Goal: Transaction & Acquisition: Purchase product/service

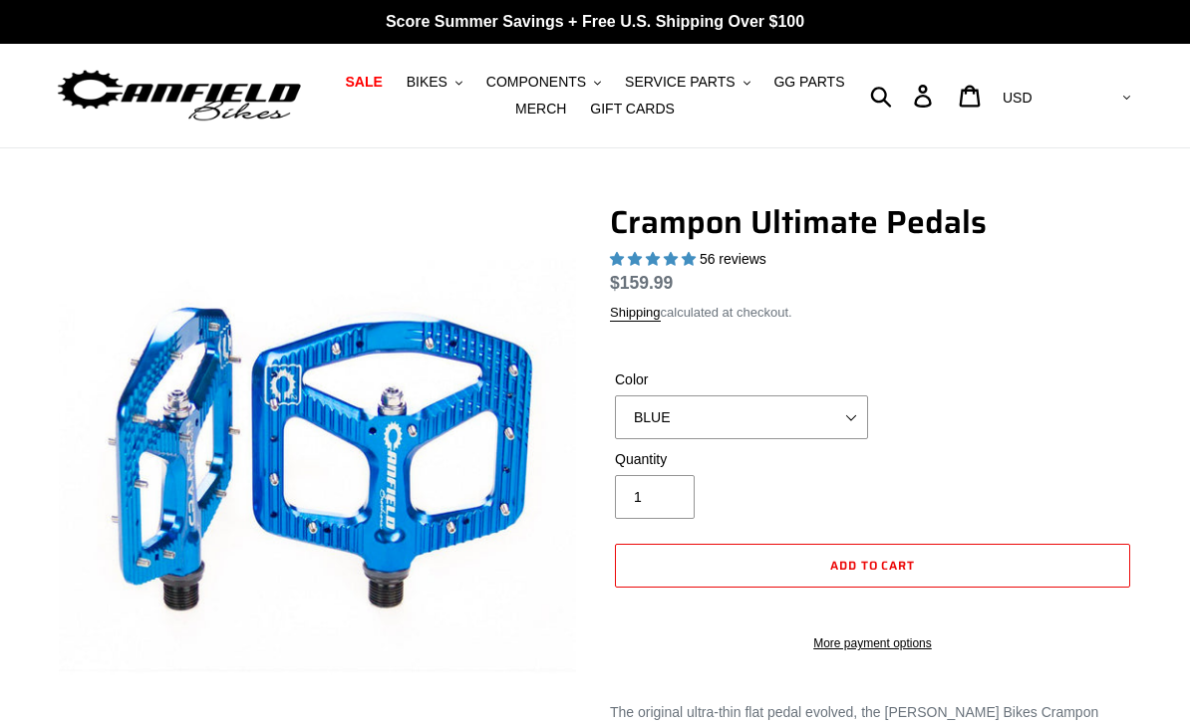
select select "highest-rating"
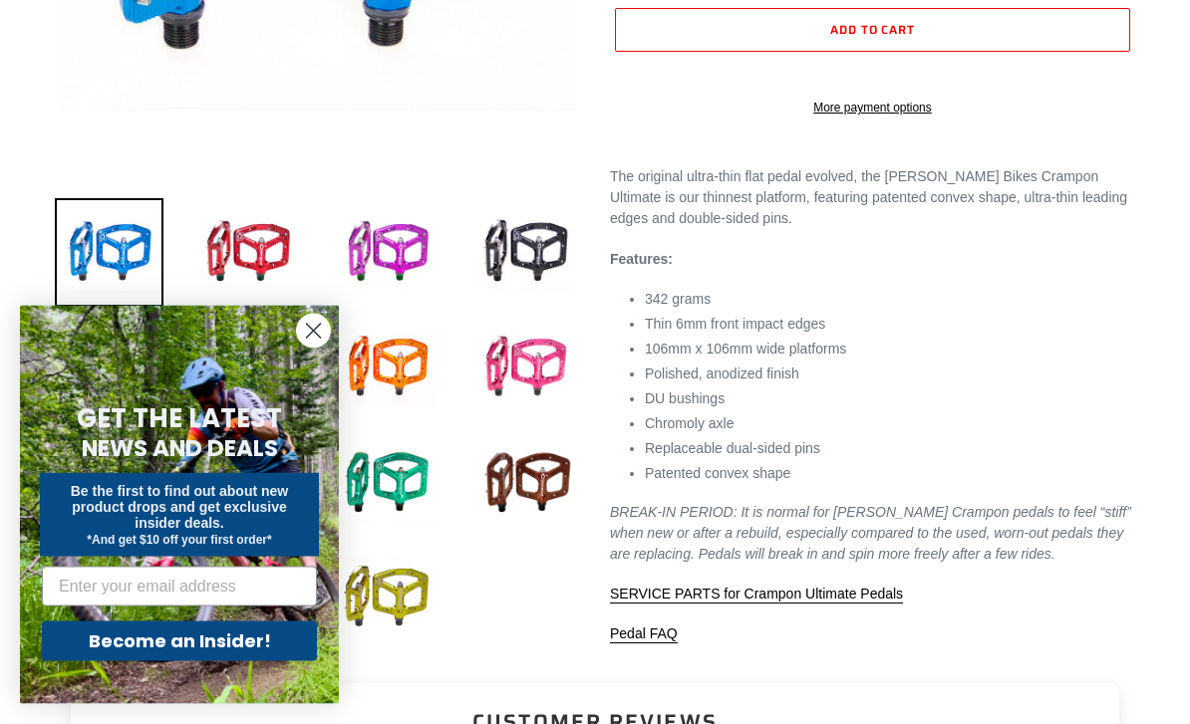
scroll to position [562, 0]
click at [308, 348] on circle "Close dialog" at bounding box center [313, 331] width 33 height 33
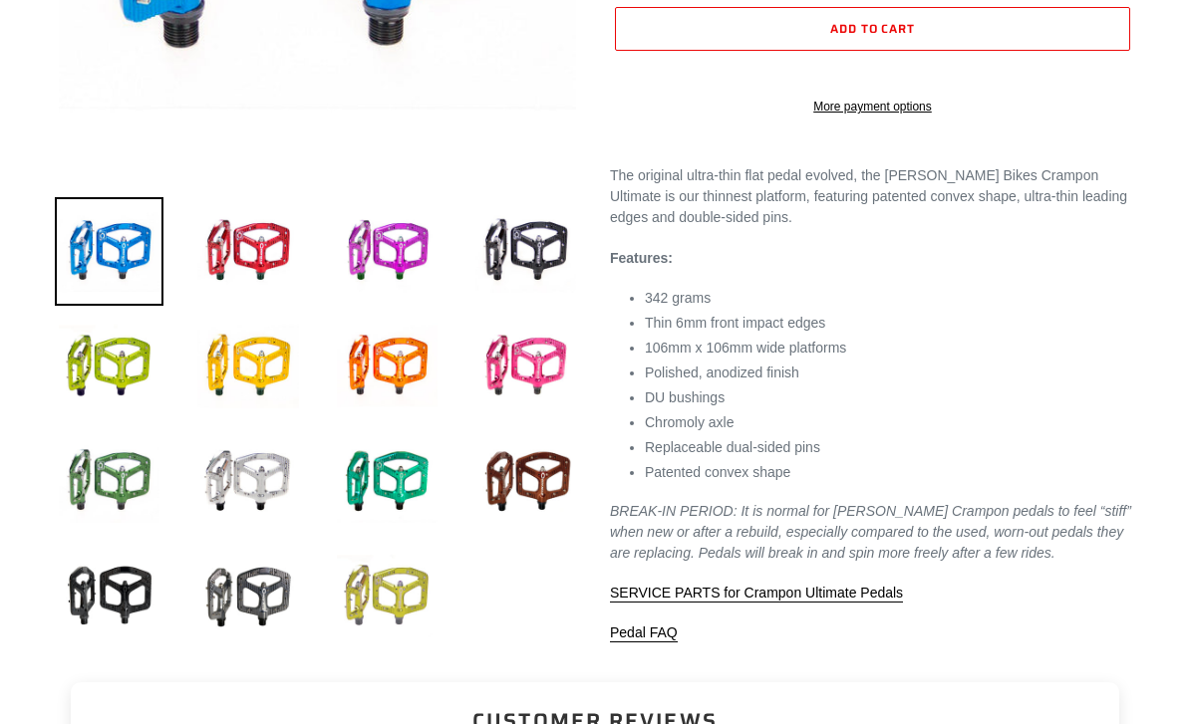
click at [350, 625] on img at bounding box center [387, 596] width 109 height 109
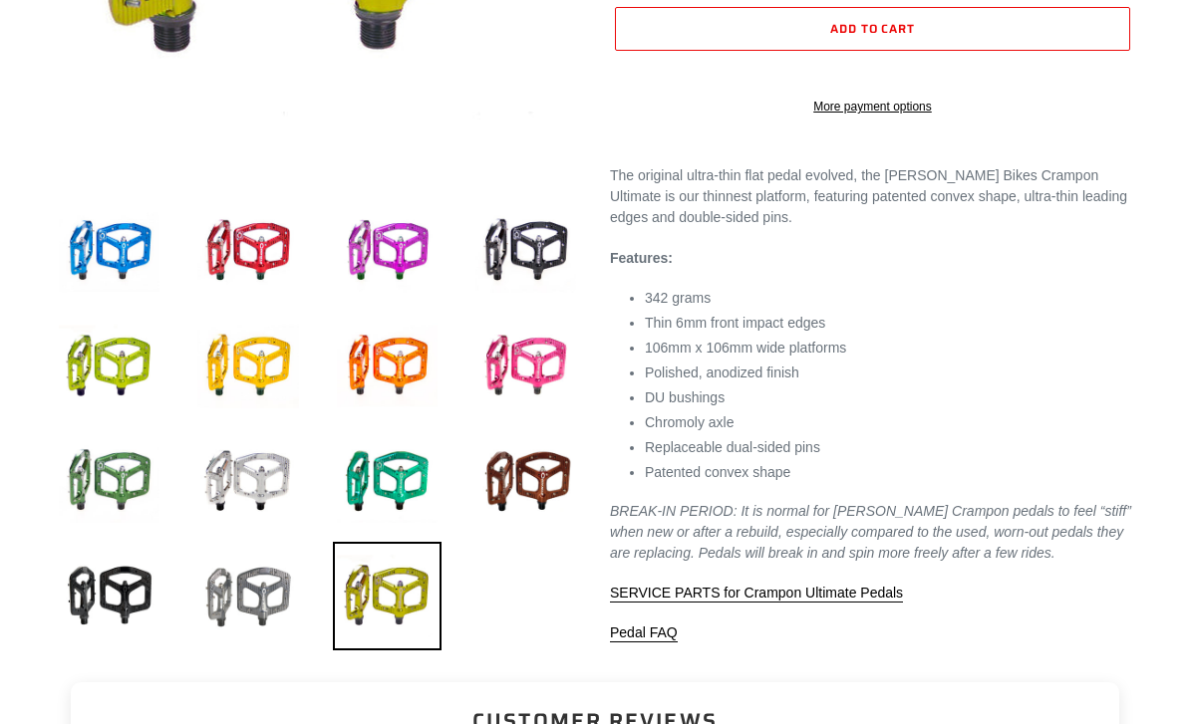
click at [220, 596] on img at bounding box center [247, 596] width 109 height 109
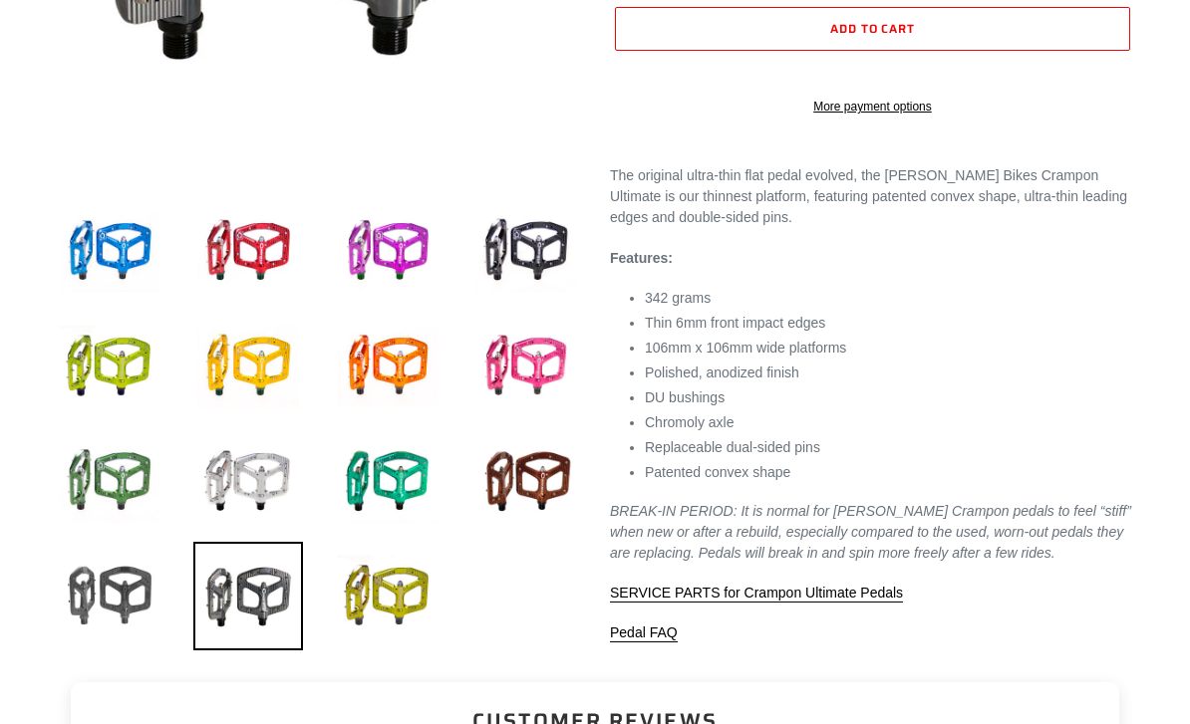
click at [71, 618] on img at bounding box center [109, 596] width 109 height 109
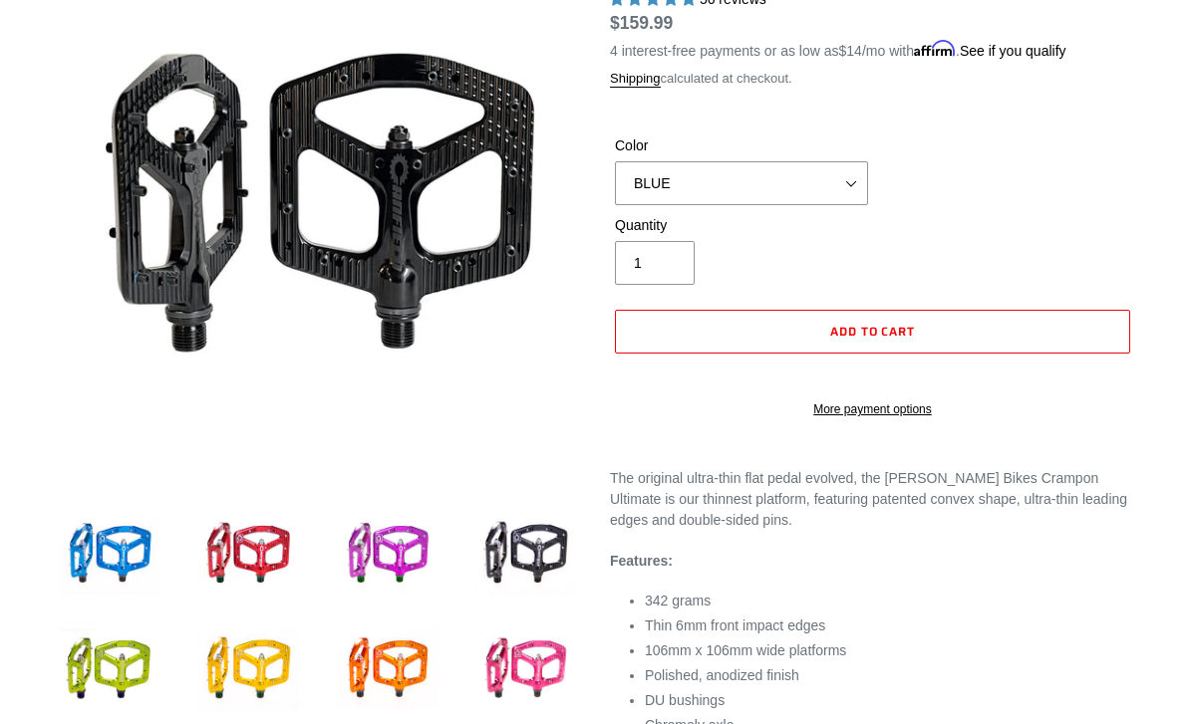
scroll to position [297, 0]
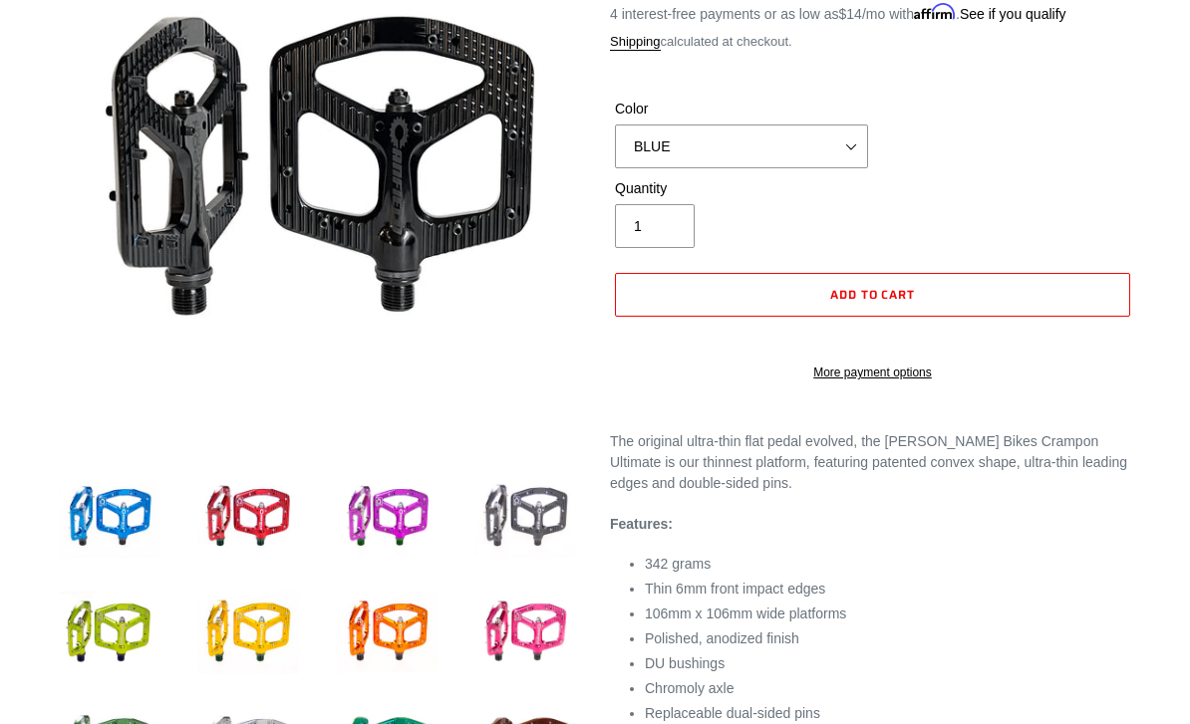
click at [501, 513] on img at bounding box center [525, 517] width 109 height 109
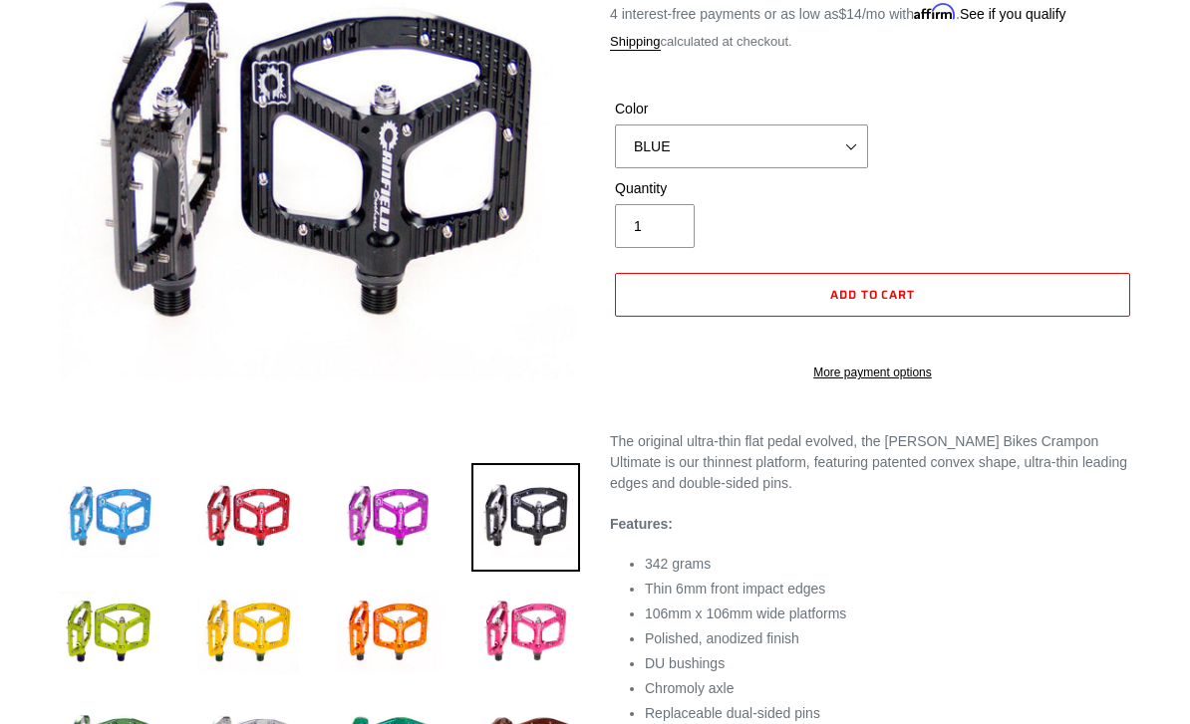
click at [72, 526] on img at bounding box center [109, 517] width 109 height 109
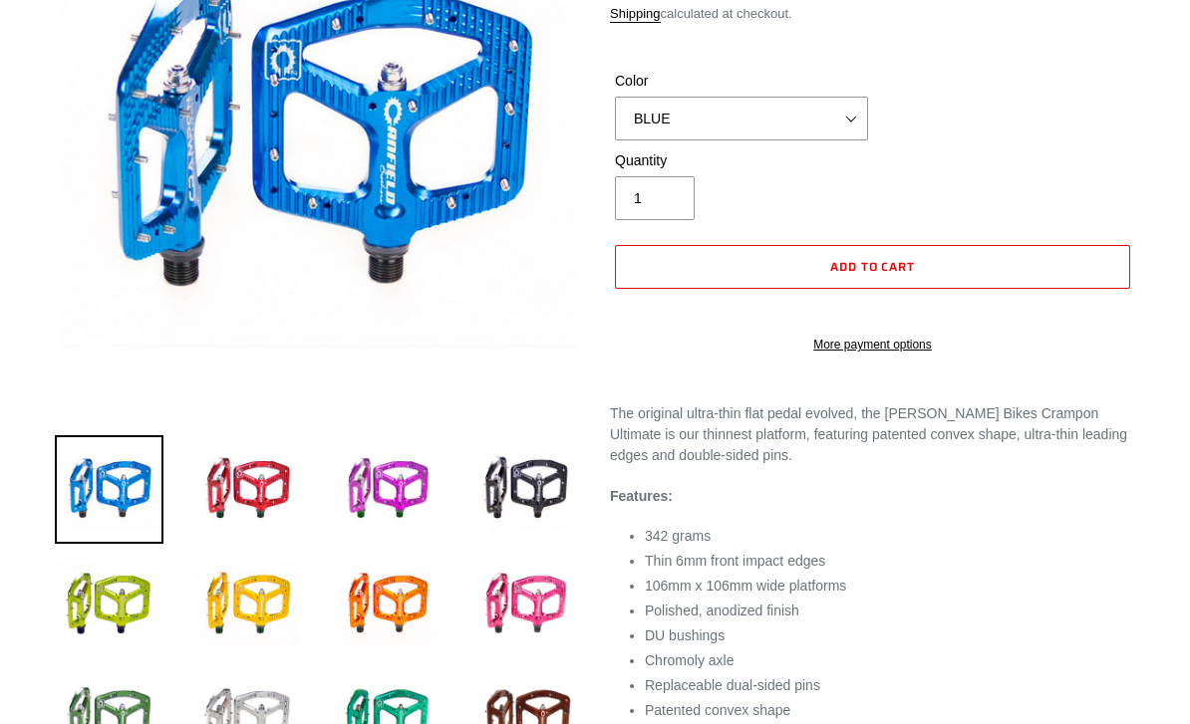
scroll to position [325, 0]
click at [238, 493] on img at bounding box center [247, 489] width 109 height 109
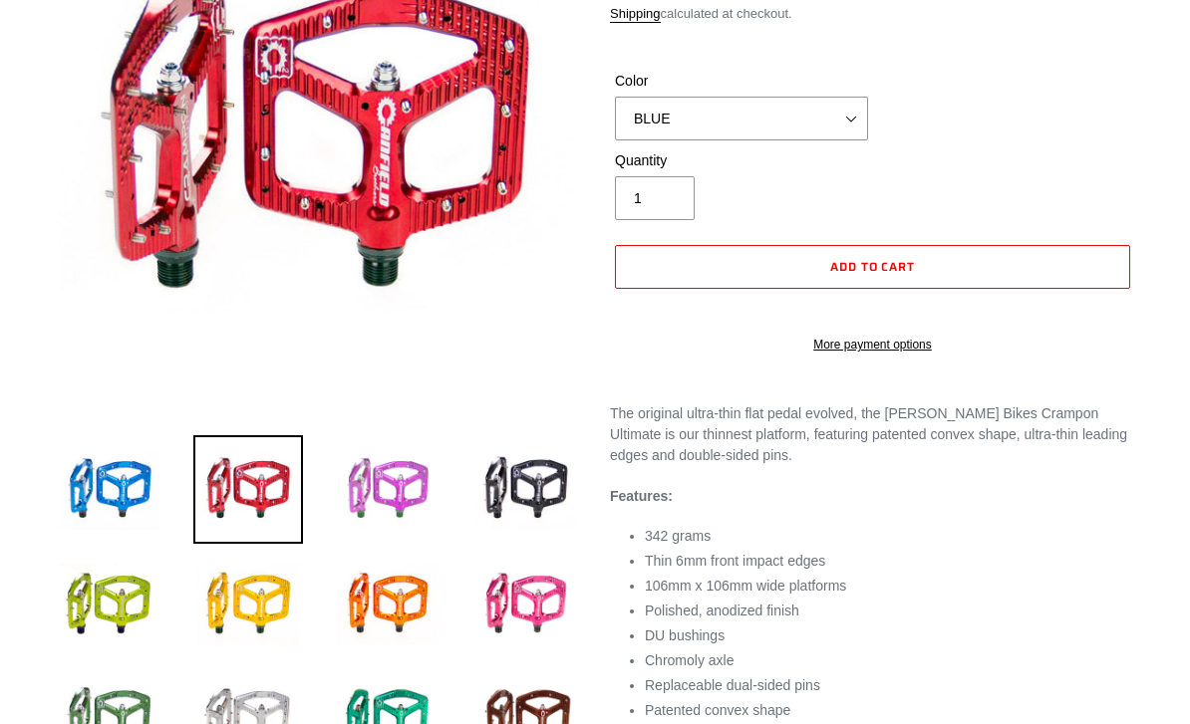
click at [376, 516] on img at bounding box center [387, 489] width 109 height 109
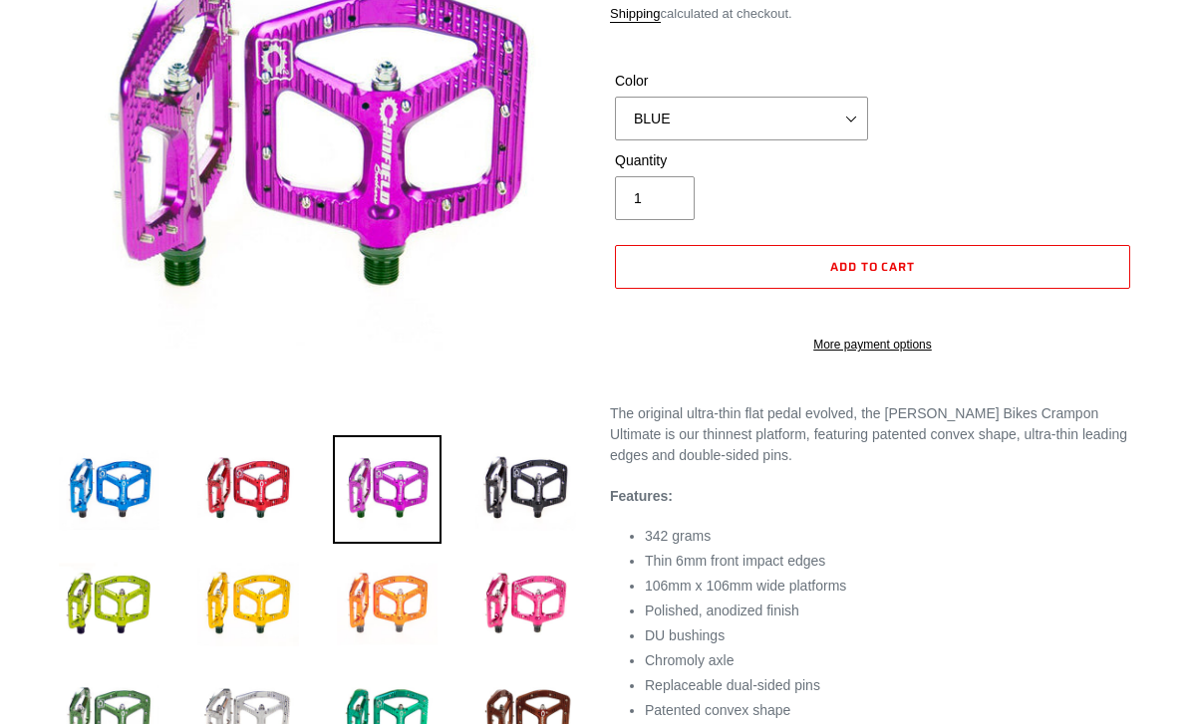
click at [375, 623] on img at bounding box center [387, 604] width 109 height 109
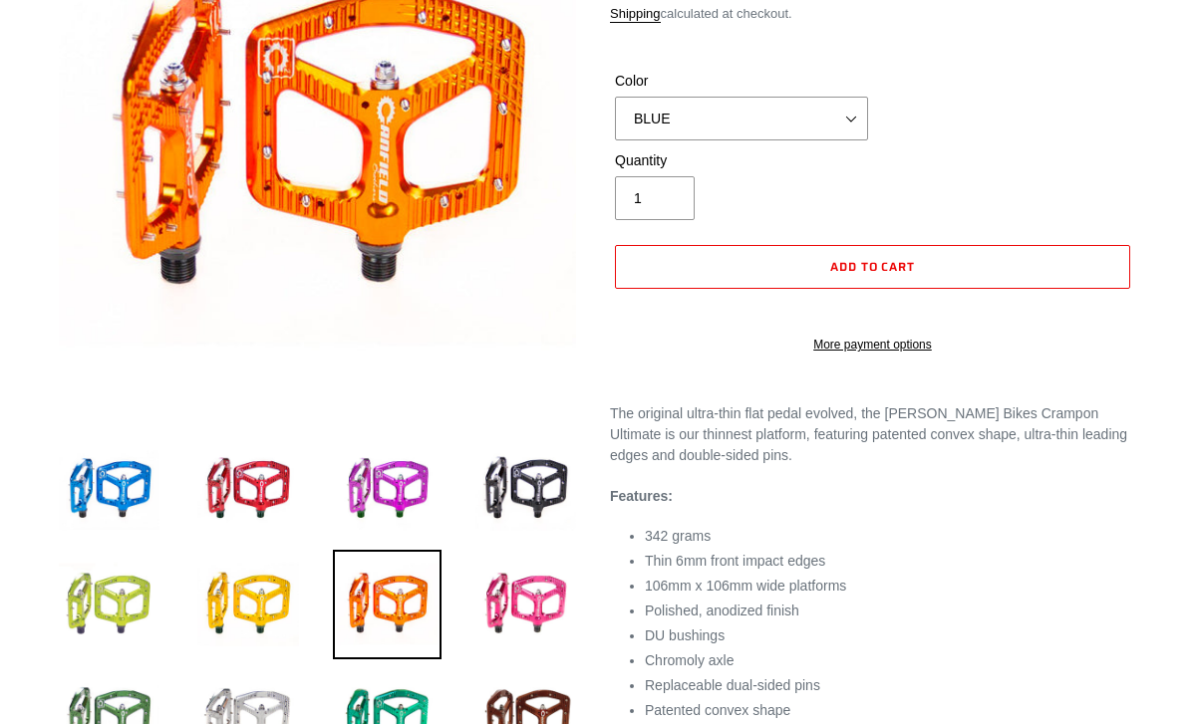
click at [113, 611] on img at bounding box center [109, 604] width 109 height 109
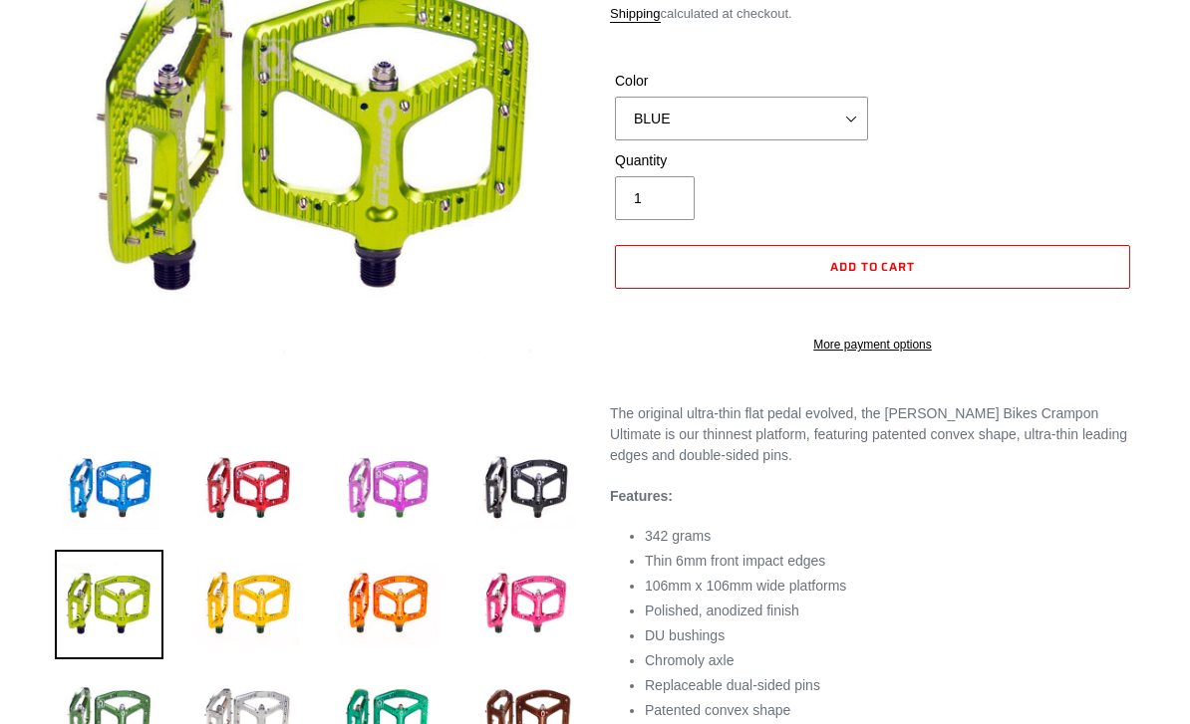
click at [374, 500] on img at bounding box center [387, 489] width 109 height 109
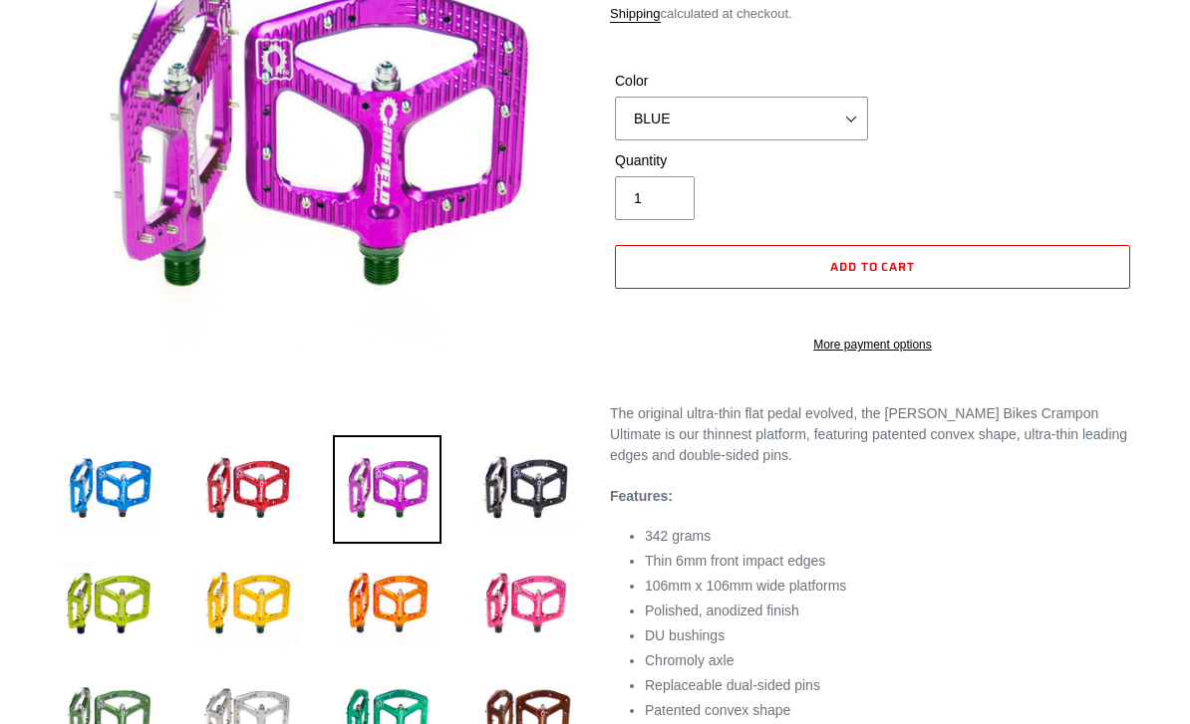
click at [466, 506] on li at bounding box center [510, 494] width 139 height 115
click at [528, 506] on img at bounding box center [525, 489] width 109 height 109
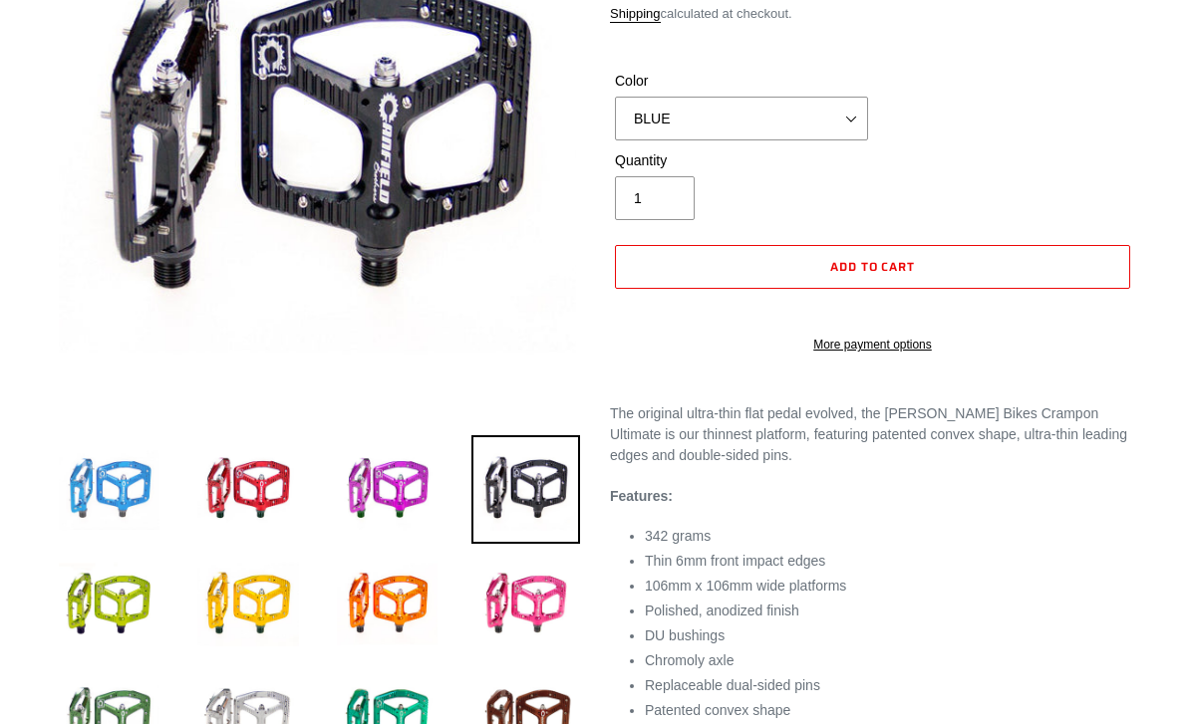
click at [69, 493] on img at bounding box center [109, 489] width 109 height 109
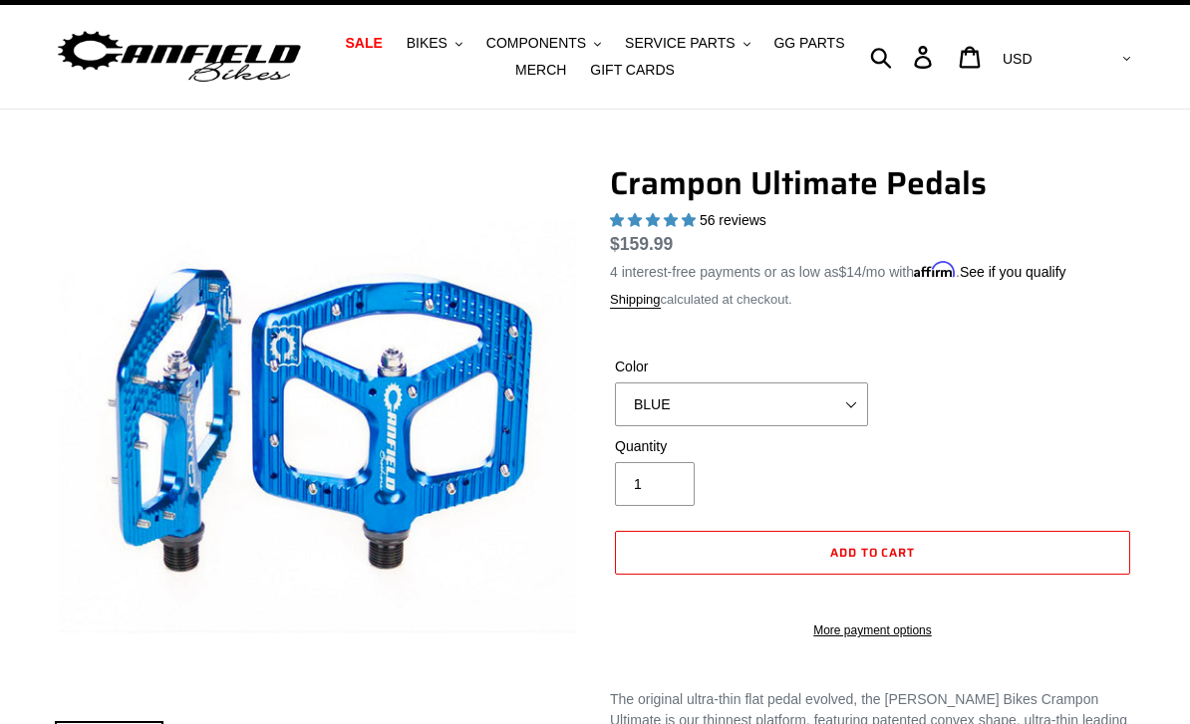
scroll to position [39, 0]
select select "32973230866507"
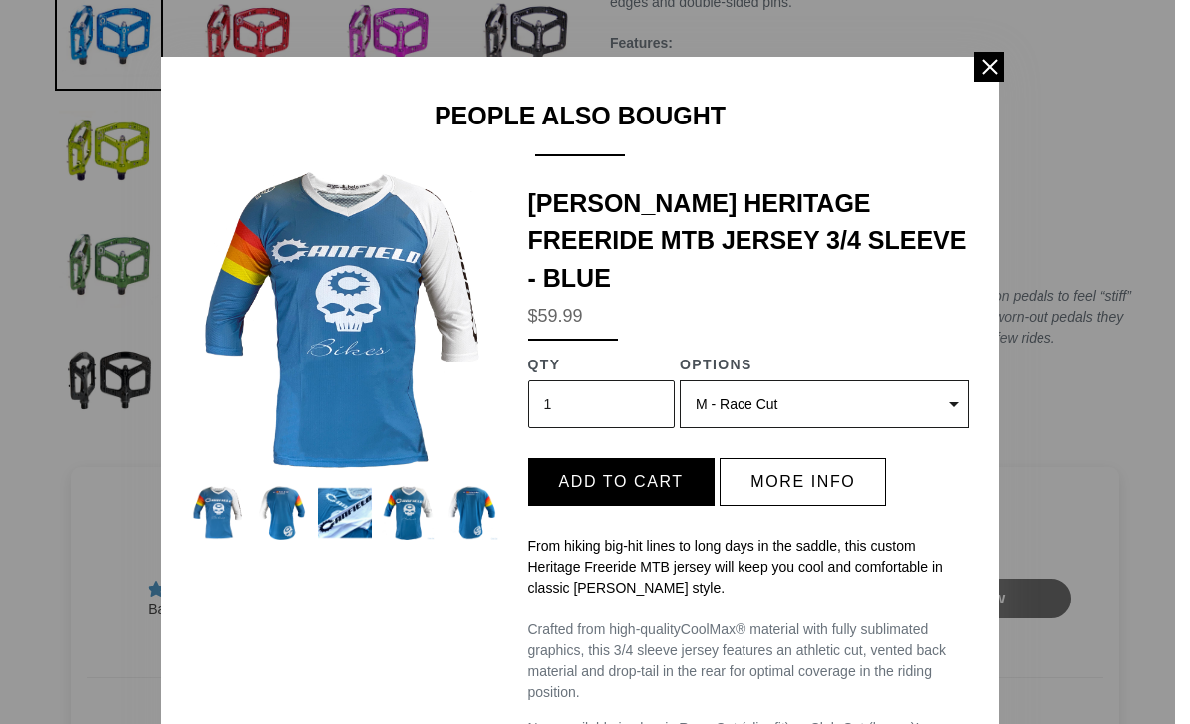
scroll to position [778, 0]
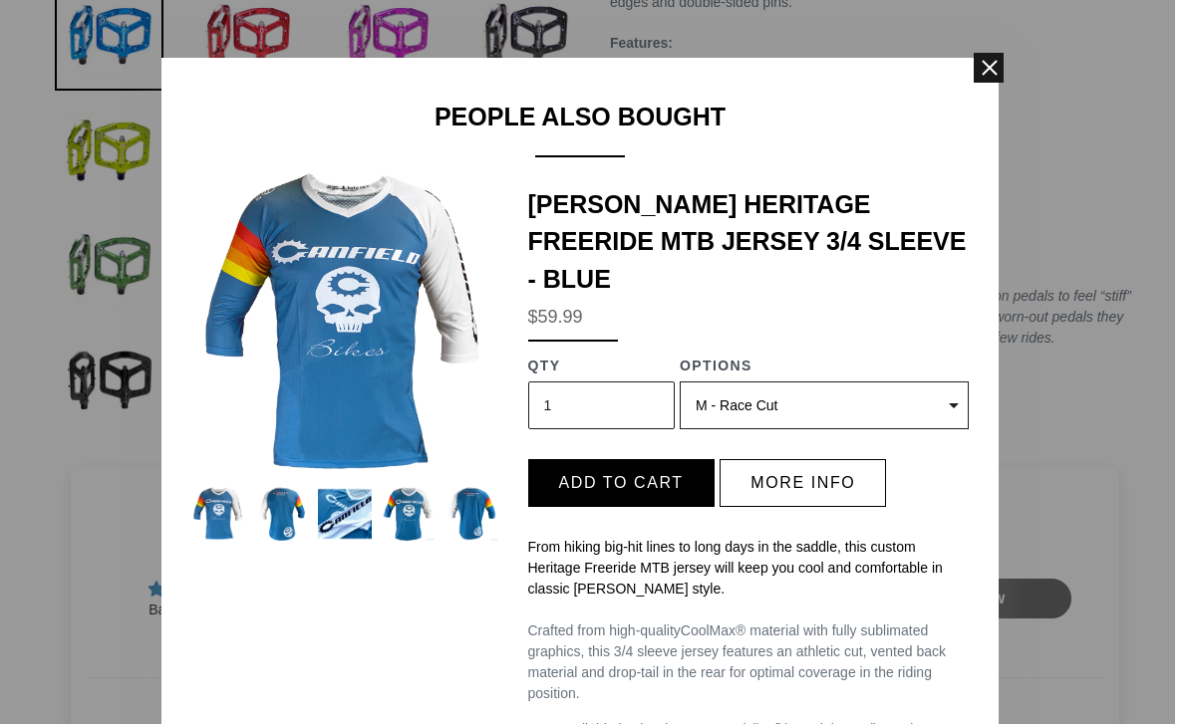
click at [986, 77] on span at bounding box center [989, 68] width 30 height 30
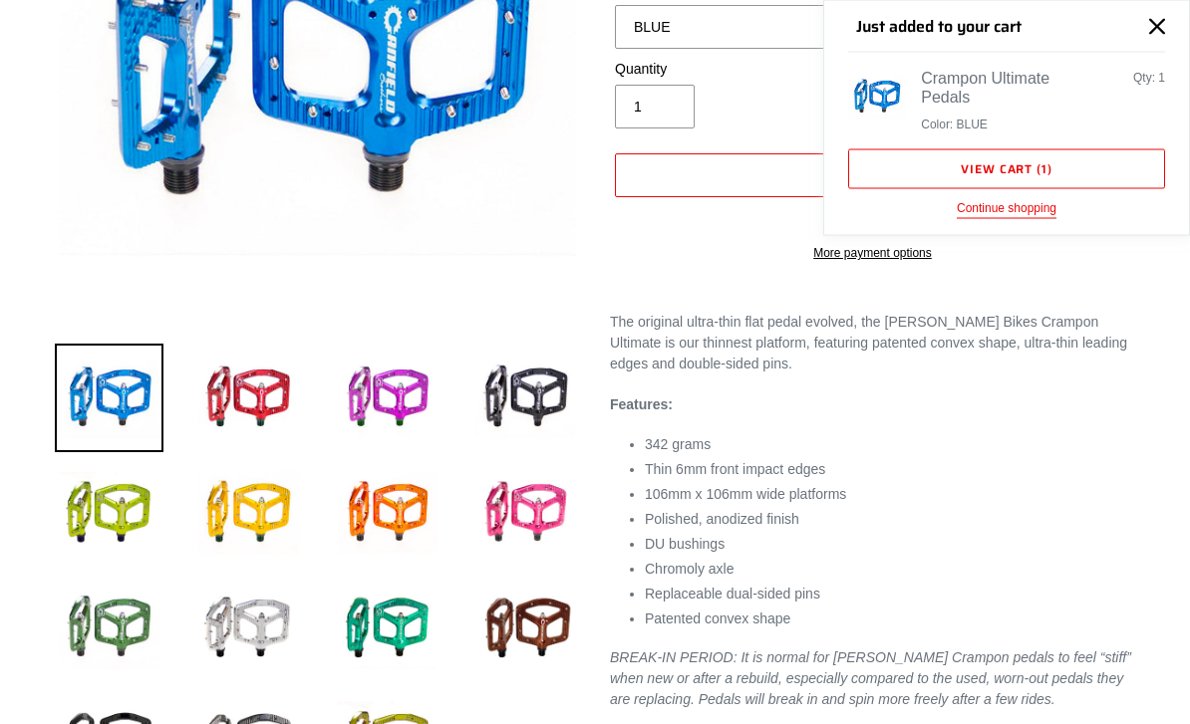
scroll to position [404, 0]
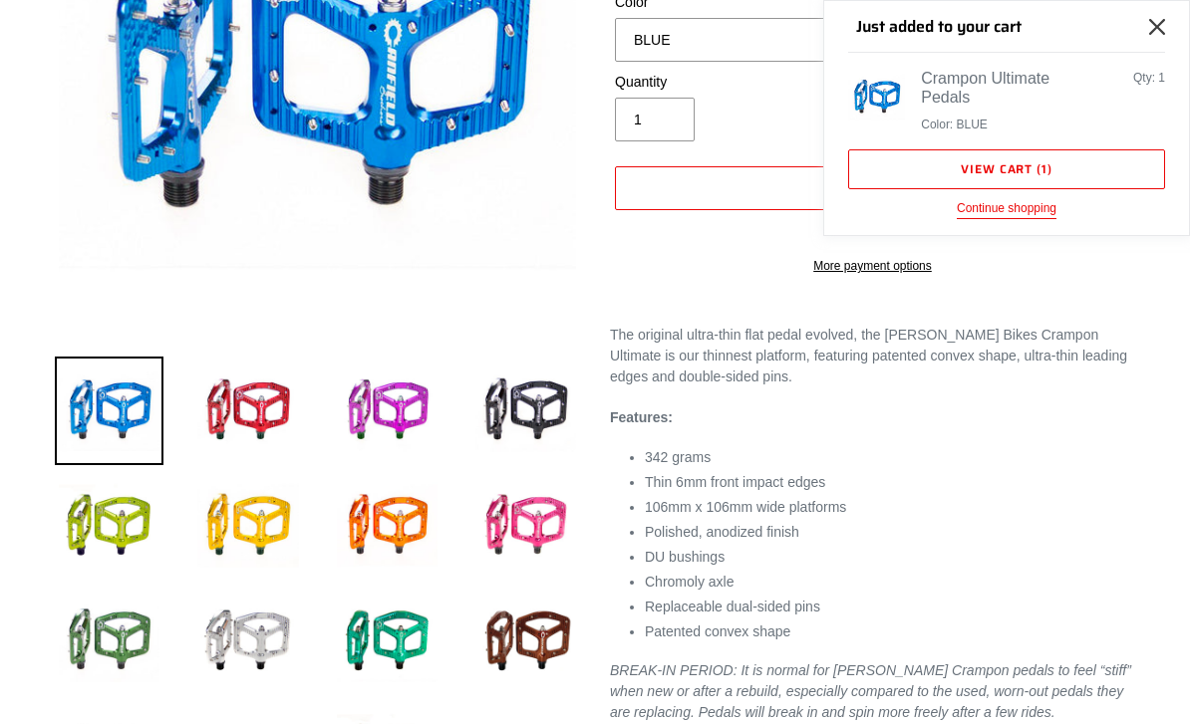
click at [1165, 26] on icon "Close" at bounding box center [1157, 27] width 16 height 16
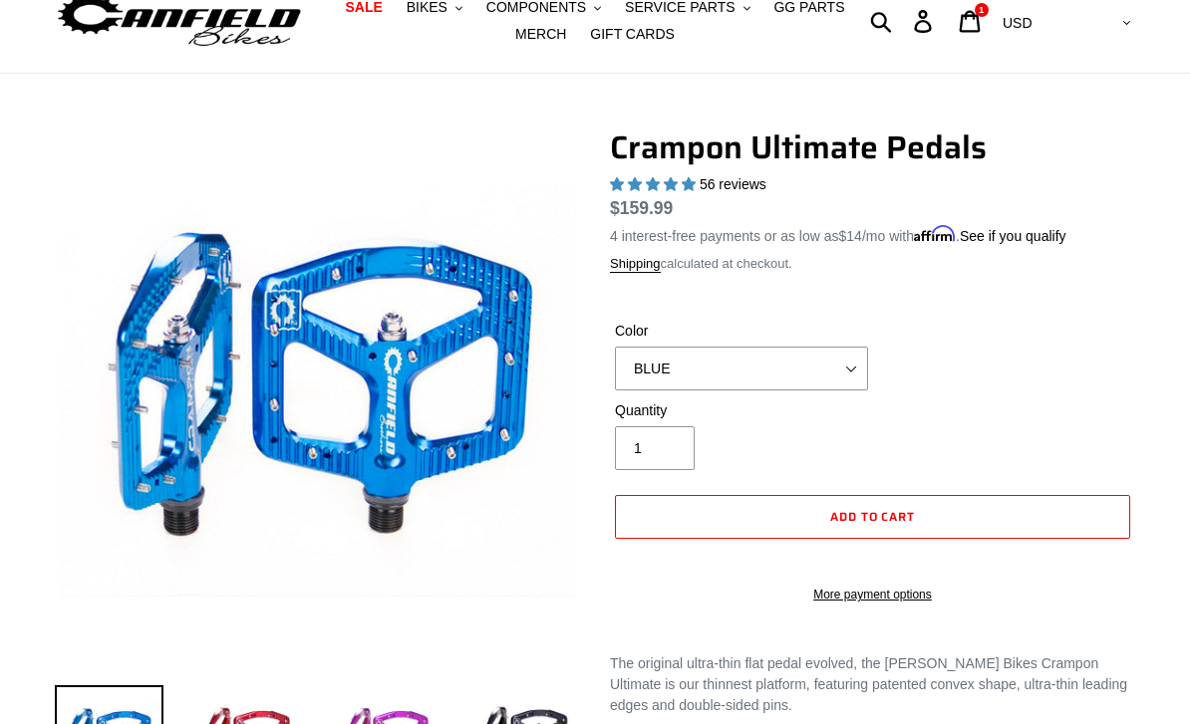
scroll to position [0, 0]
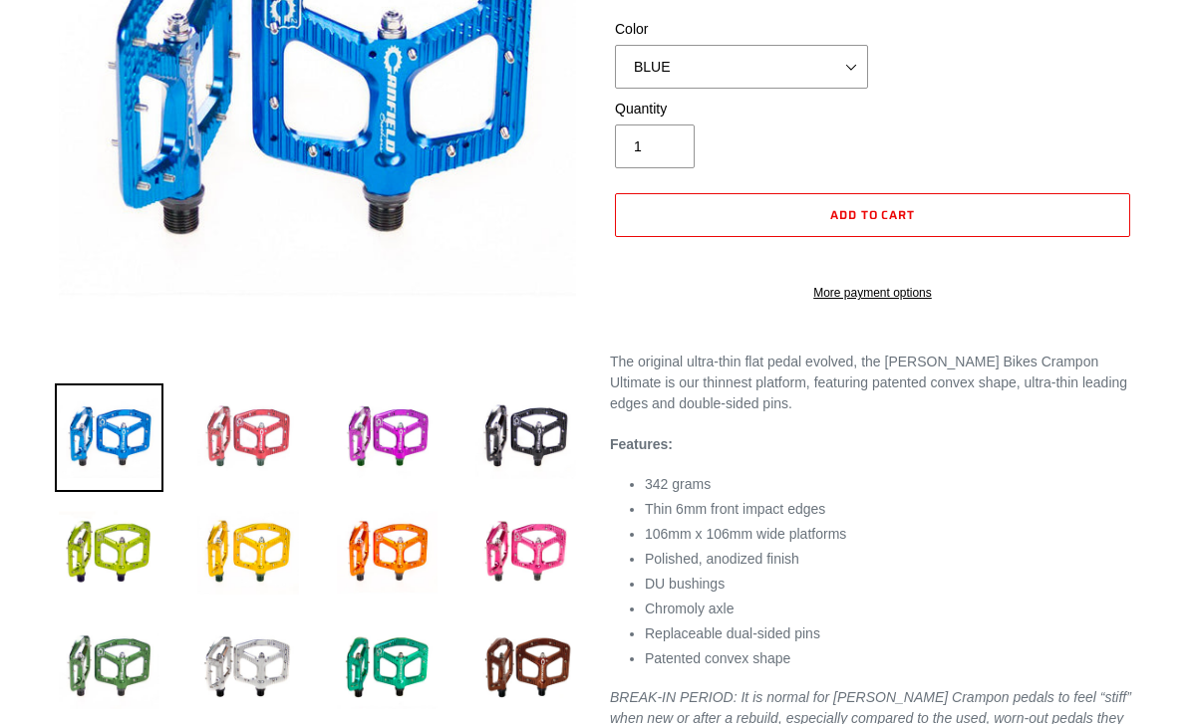
click at [240, 443] on img at bounding box center [247, 438] width 109 height 109
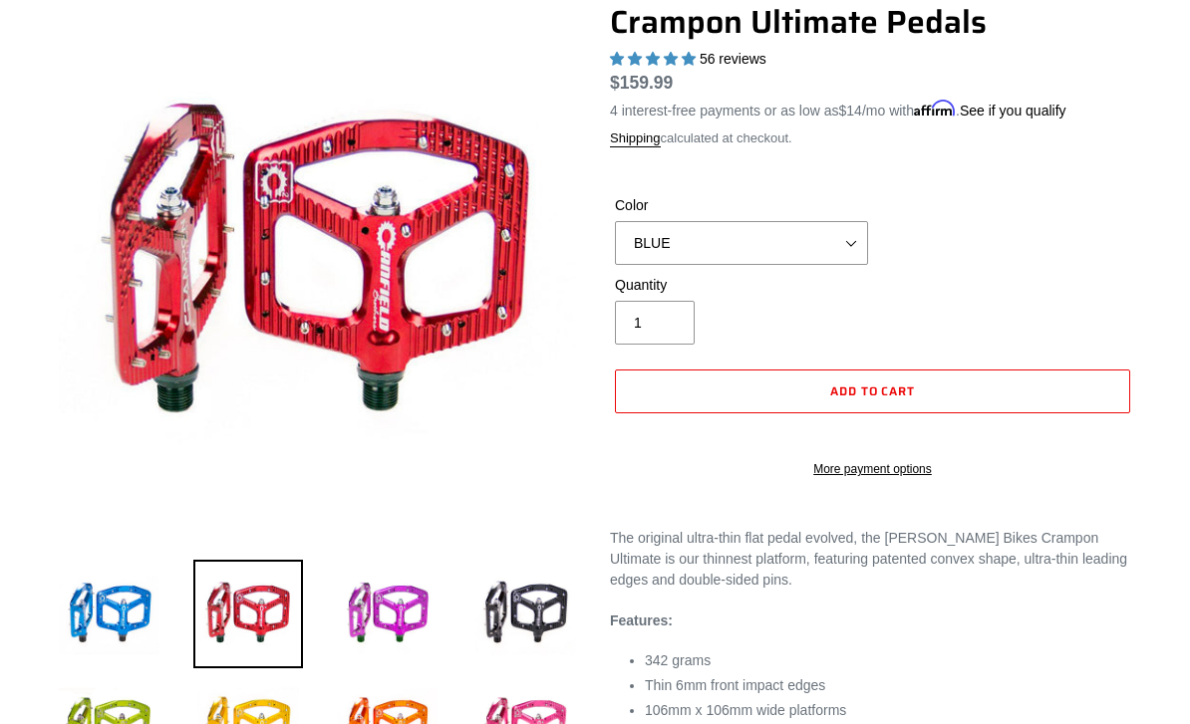
scroll to position [199, 0]
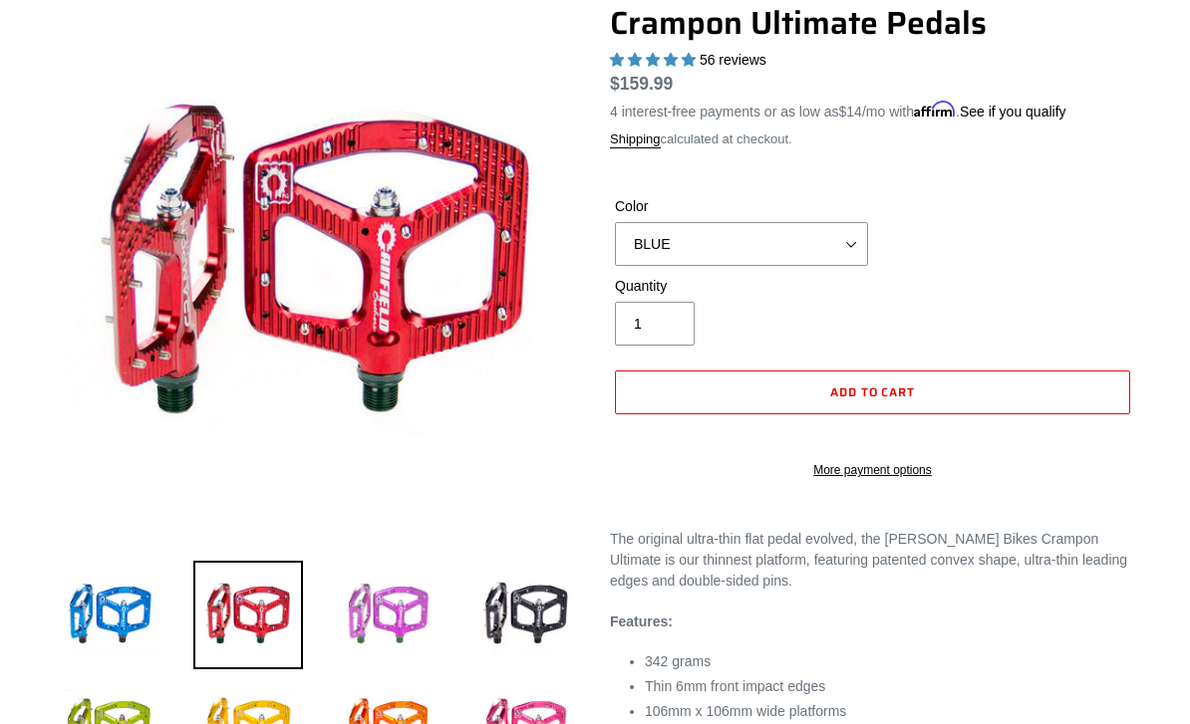
click at [372, 633] on img at bounding box center [387, 615] width 109 height 109
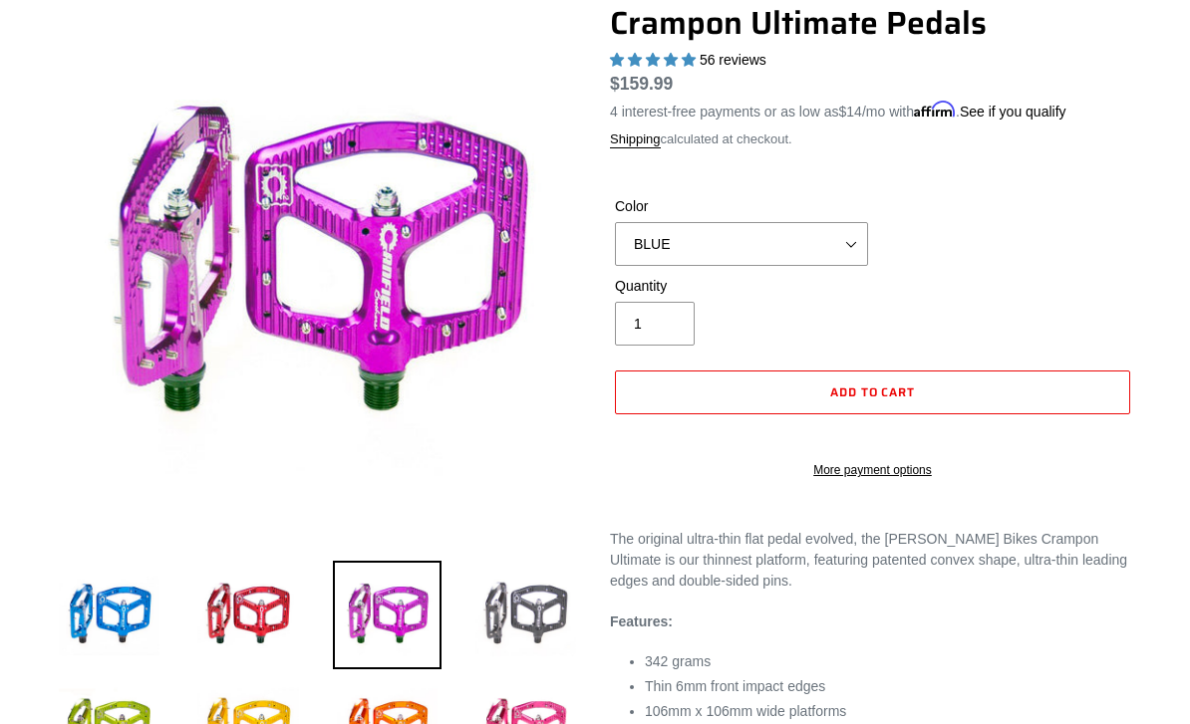
click at [565, 614] on img at bounding box center [525, 615] width 109 height 109
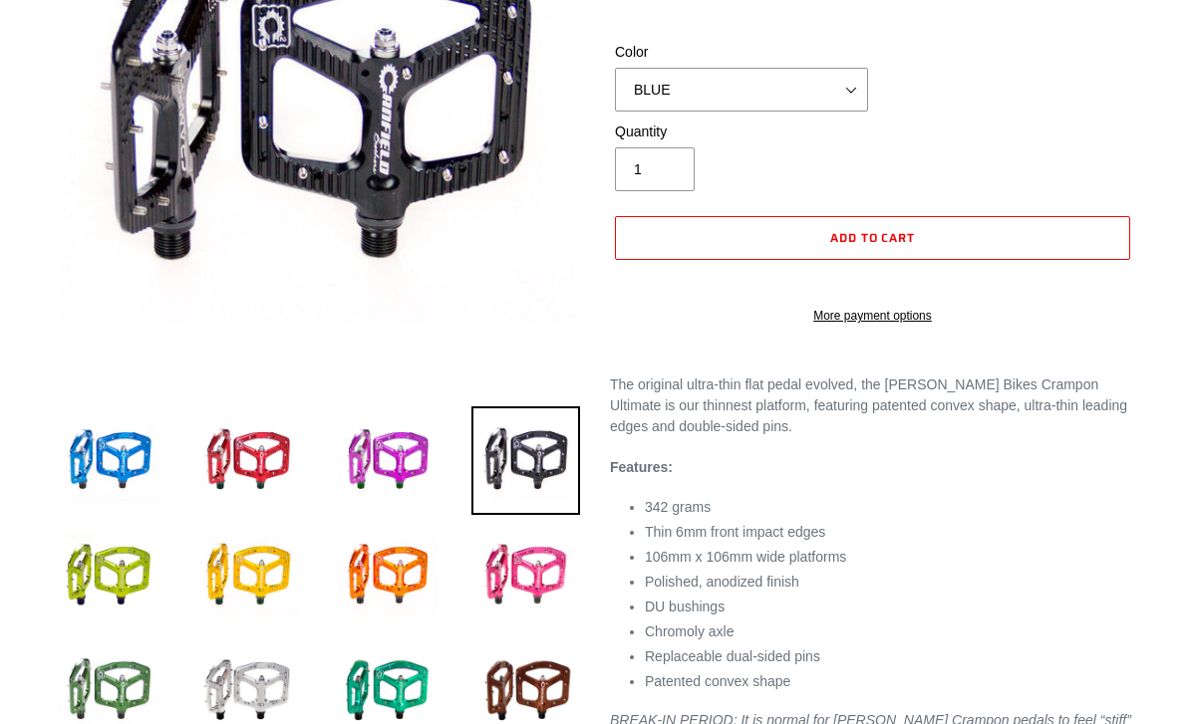
scroll to position [356, 0]
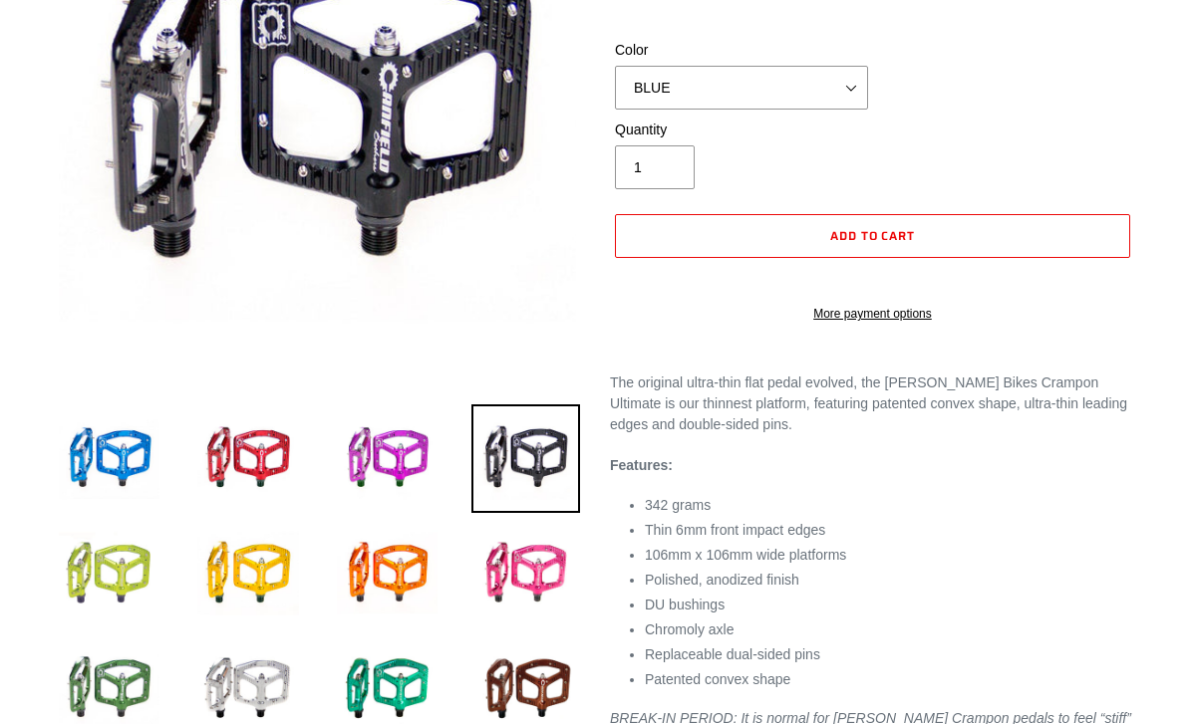
click at [83, 584] on img at bounding box center [109, 573] width 109 height 109
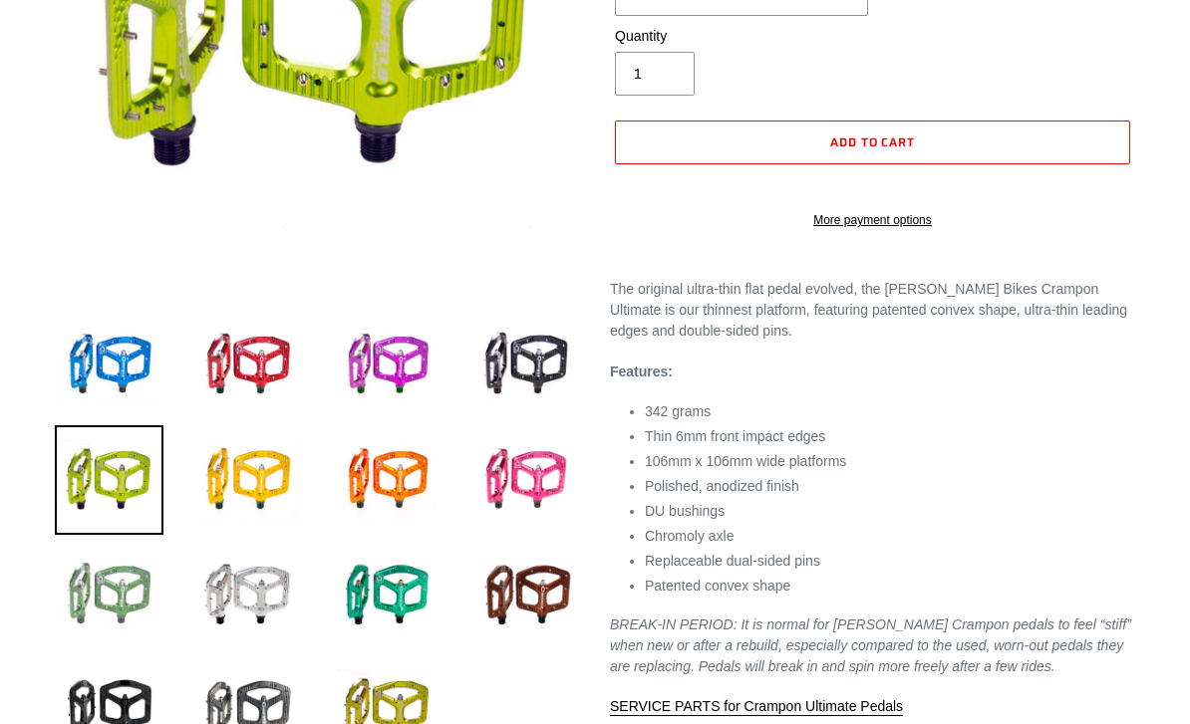
click at [106, 600] on img at bounding box center [109, 595] width 109 height 109
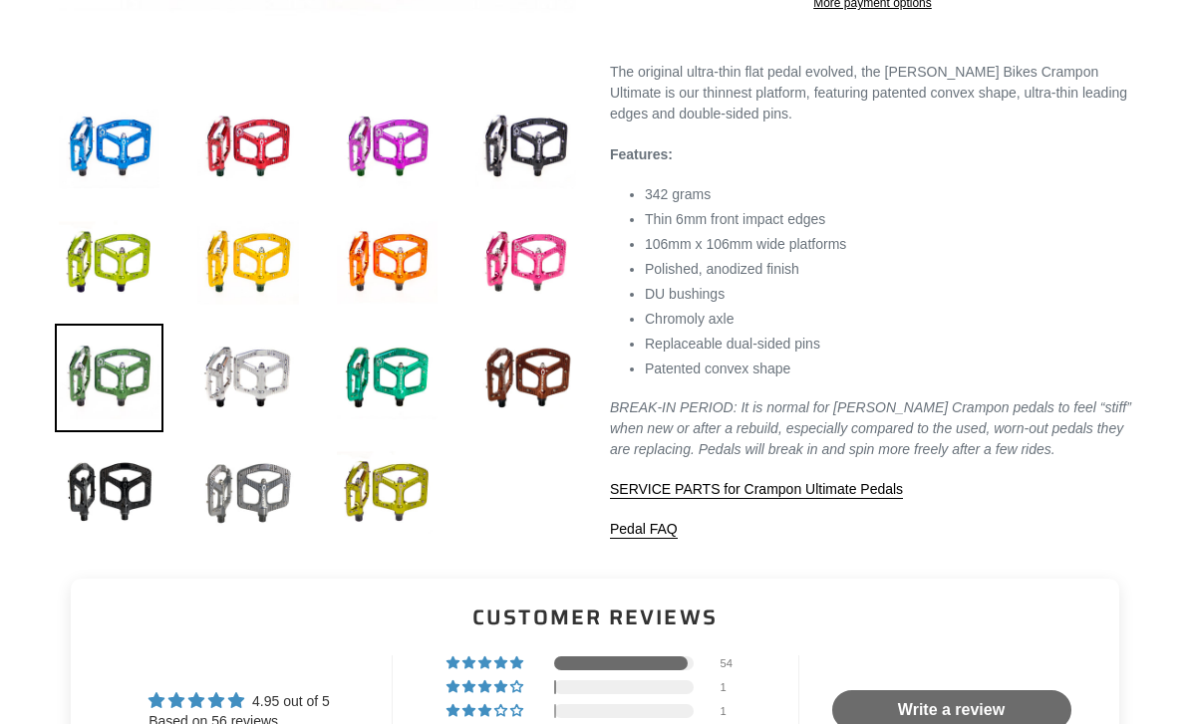
click at [225, 519] on img at bounding box center [247, 492] width 109 height 109
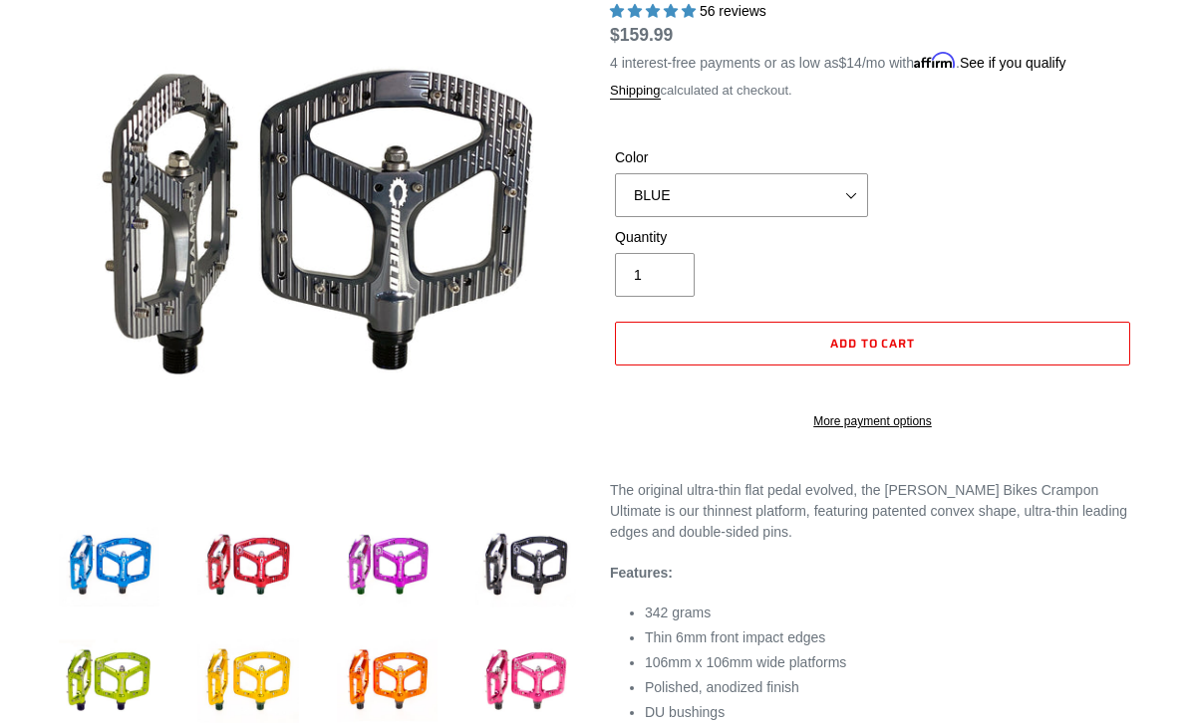
scroll to position [98, 0]
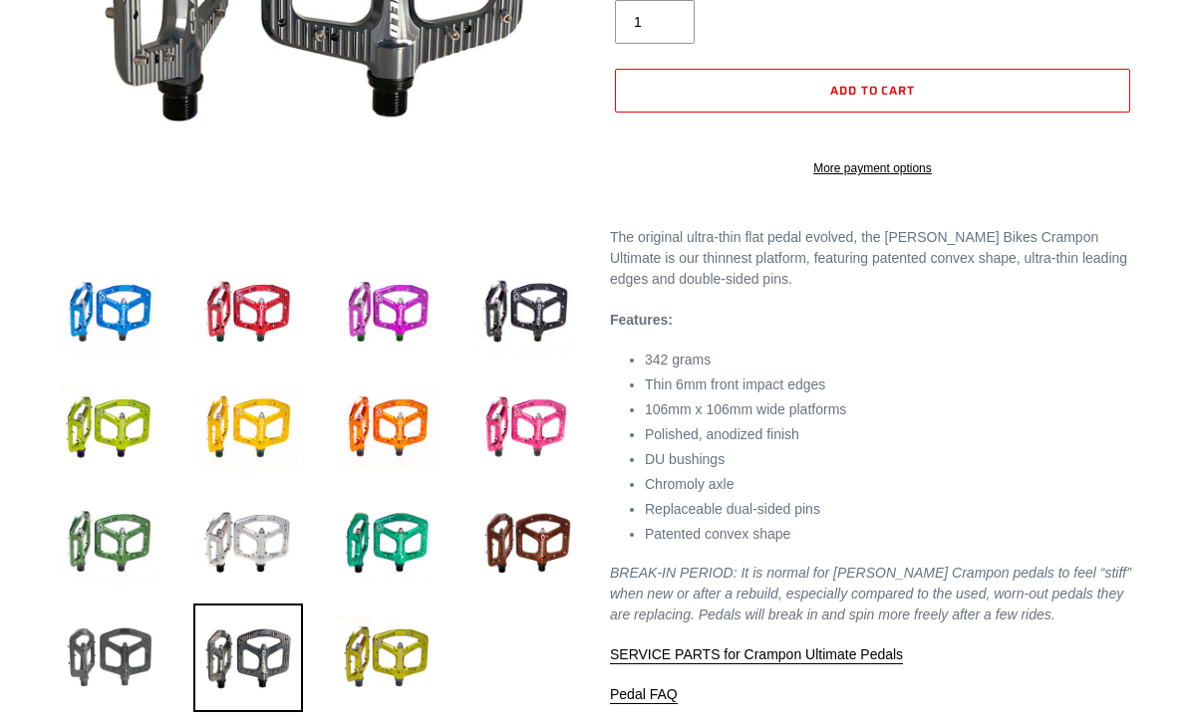
click at [100, 640] on img at bounding box center [109, 658] width 109 height 109
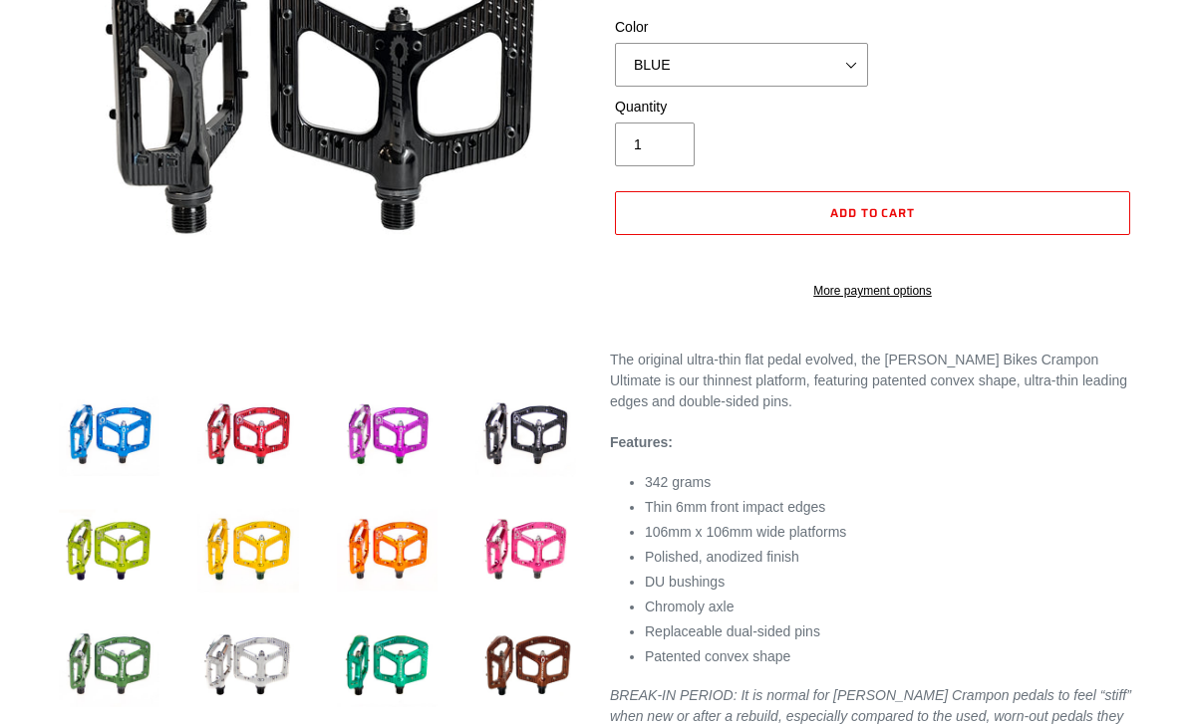
scroll to position [213, 0]
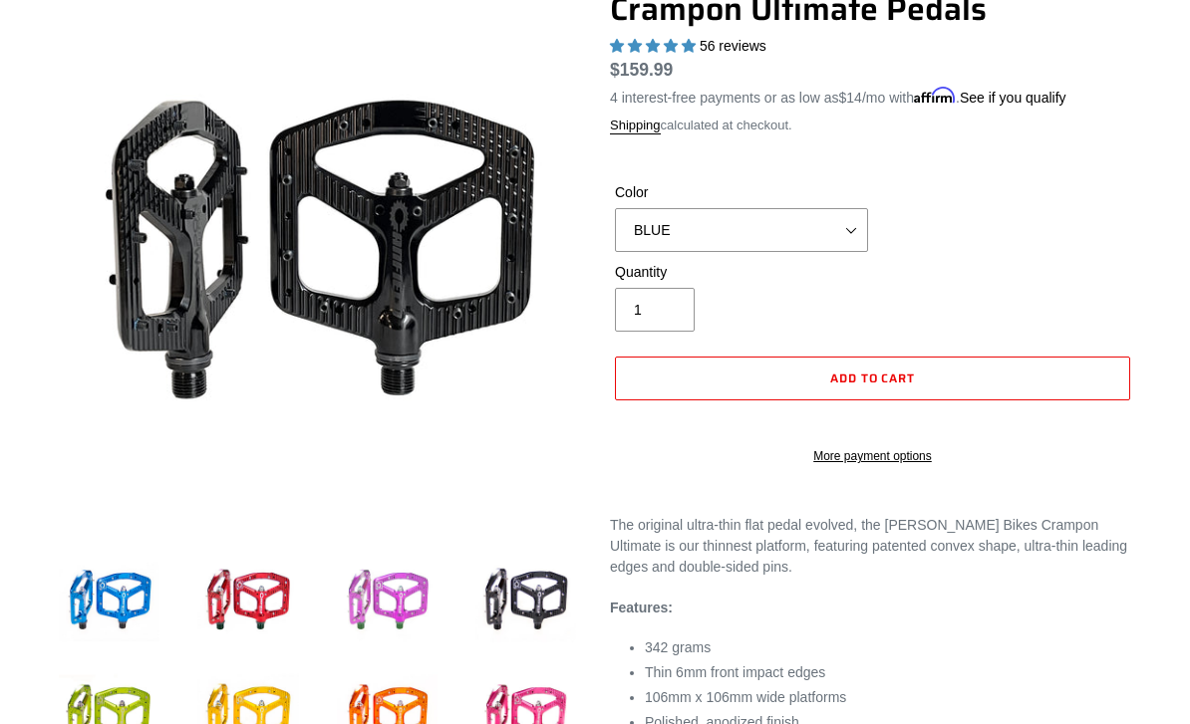
click at [380, 591] on img at bounding box center [387, 601] width 109 height 109
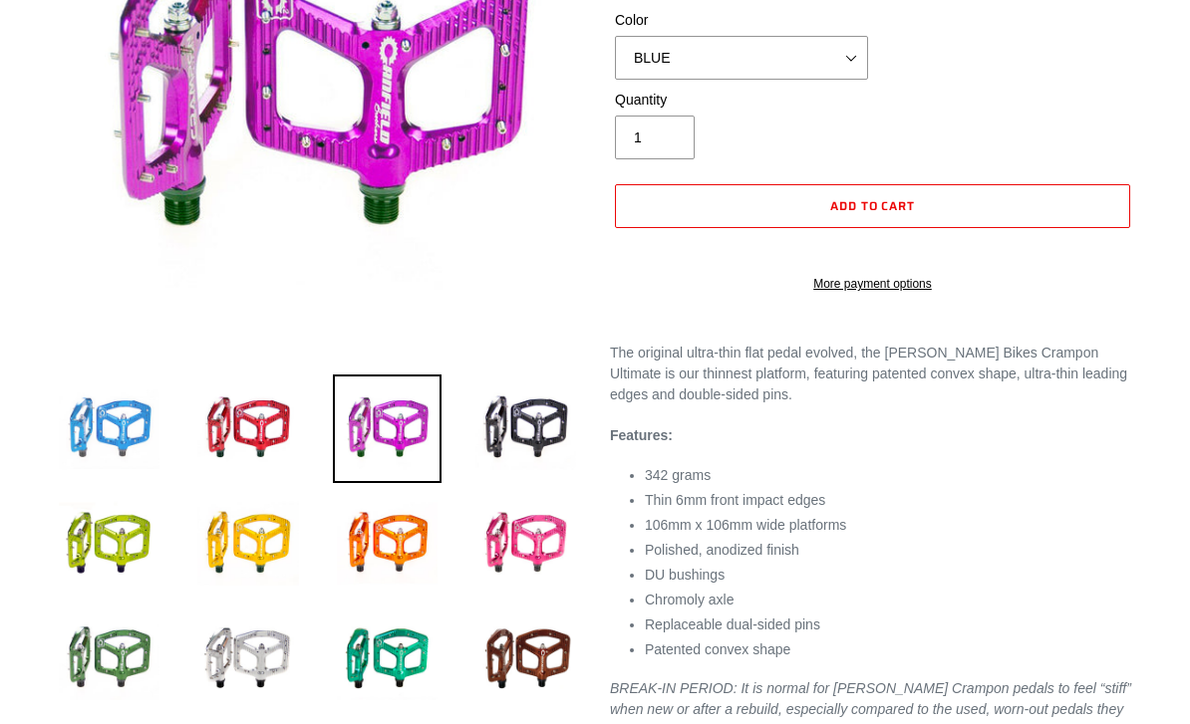
click at [104, 468] on img at bounding box center [109, 429] width 109 height 109
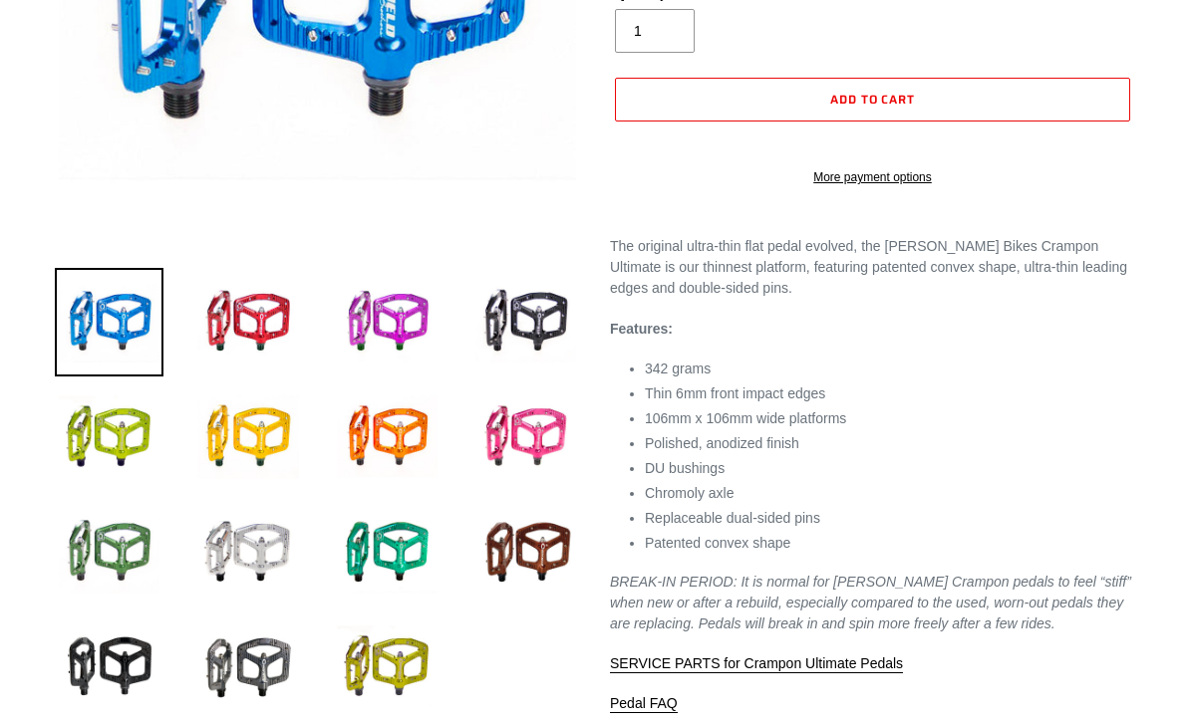
scroll to position [541, 0]
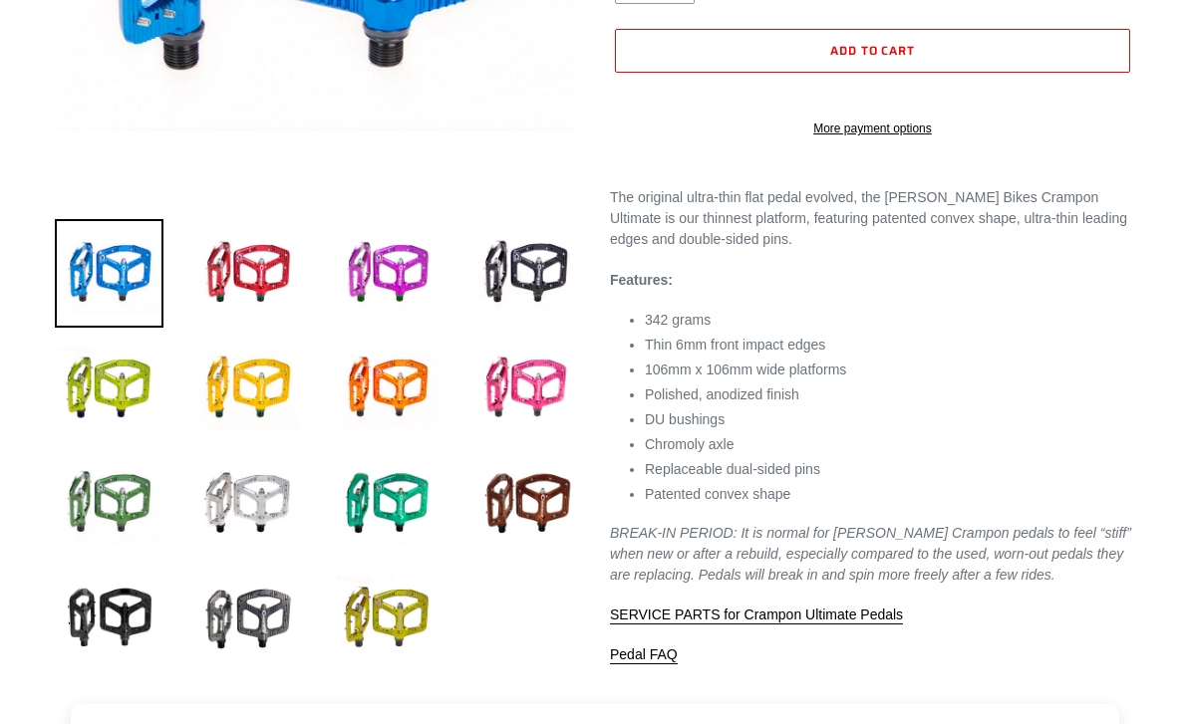
click at [1119, 626] on p "SERVICE PARTS for Crampon Ultimate Pedals" at bounding box center [872, 615] width 525 height 21
click at [1121, 532] on div "The original ultra-thin flat pedal evolved, the [PERSON_NAME] Bikes Crampon Ult…" at bounding box center [872, 426] width 525 height 478
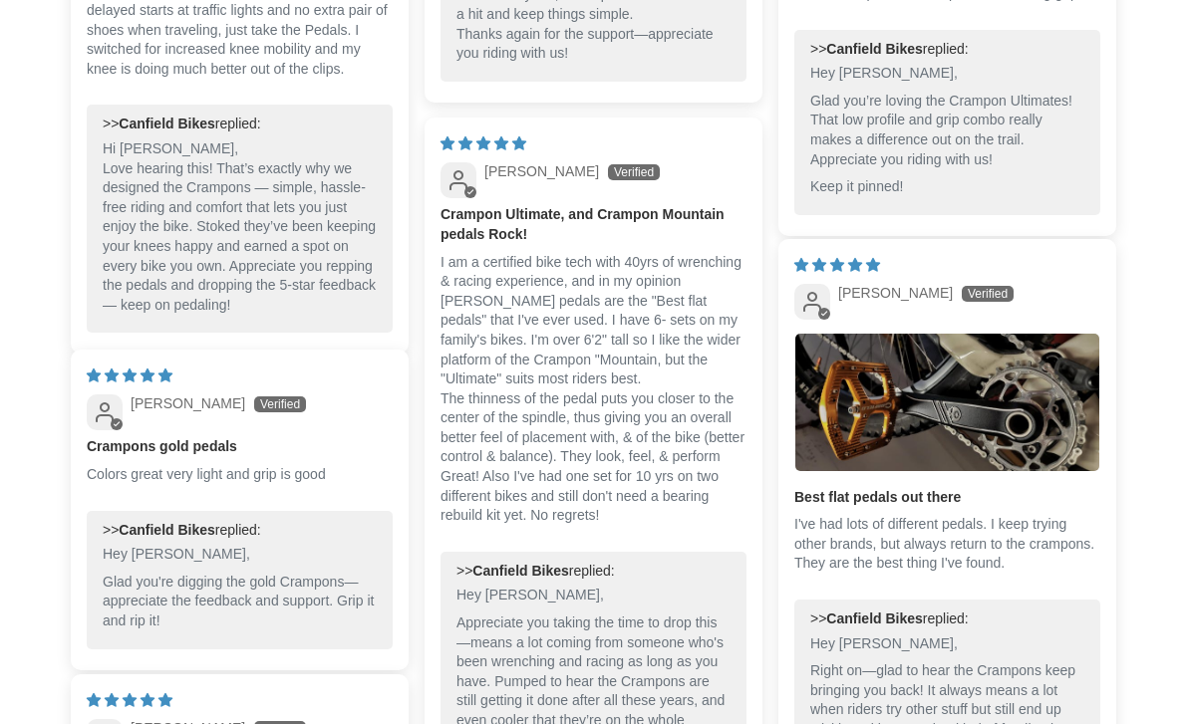
scroll to position [2215, 0]
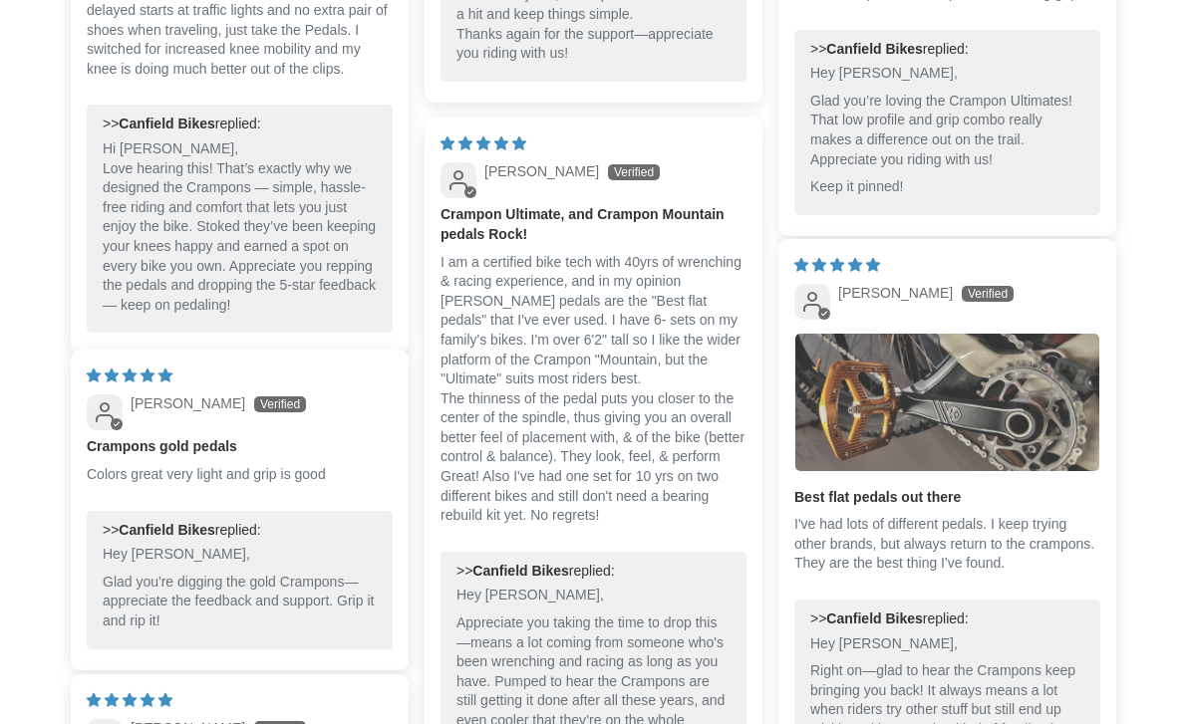
click at [1052, 412] on img "Link to user picture 1" at bounding box center [947, 403] width 304 height 138
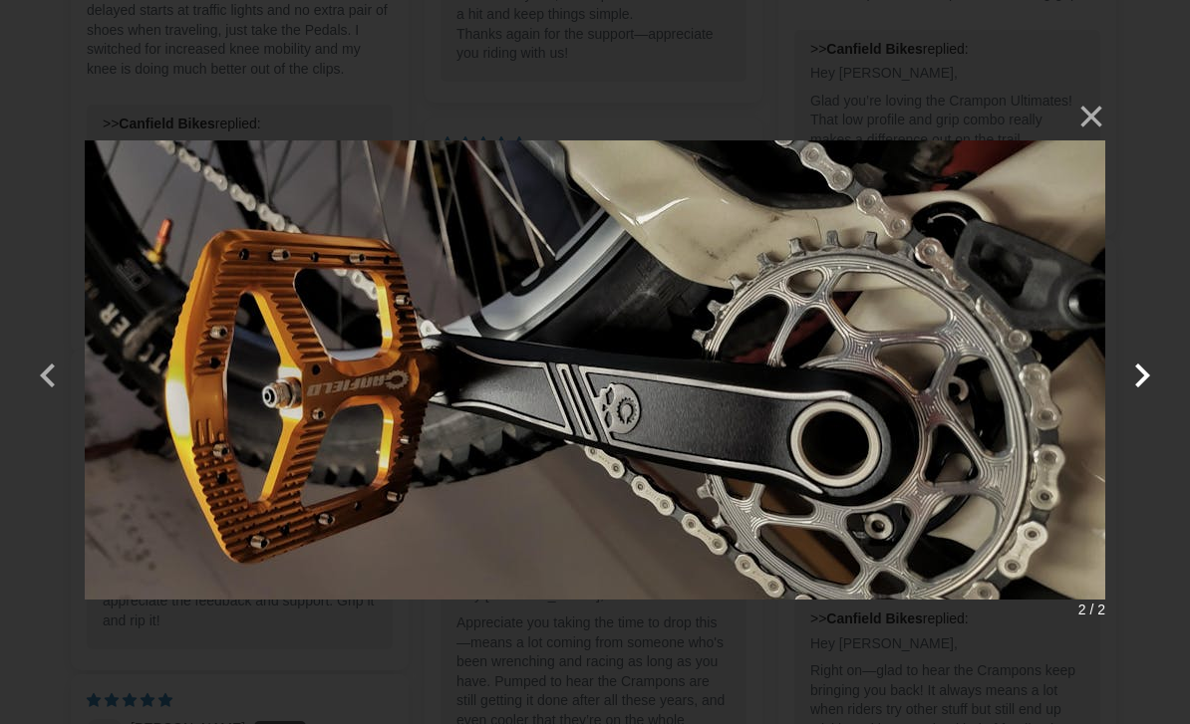
click at [1144, 378] on button "button" at bounding box center [1142, 363] width 48 height 48
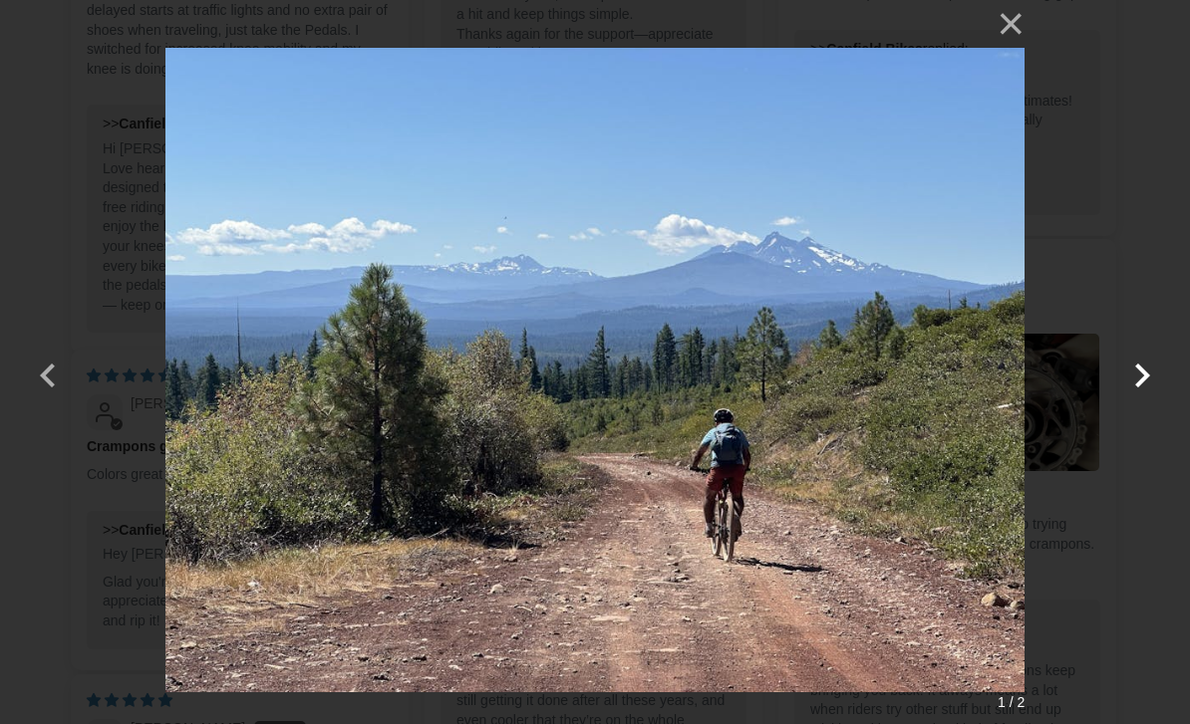
click at [1149, 386] on button "button" at bounding box center [1142, 363] width 48 height 48
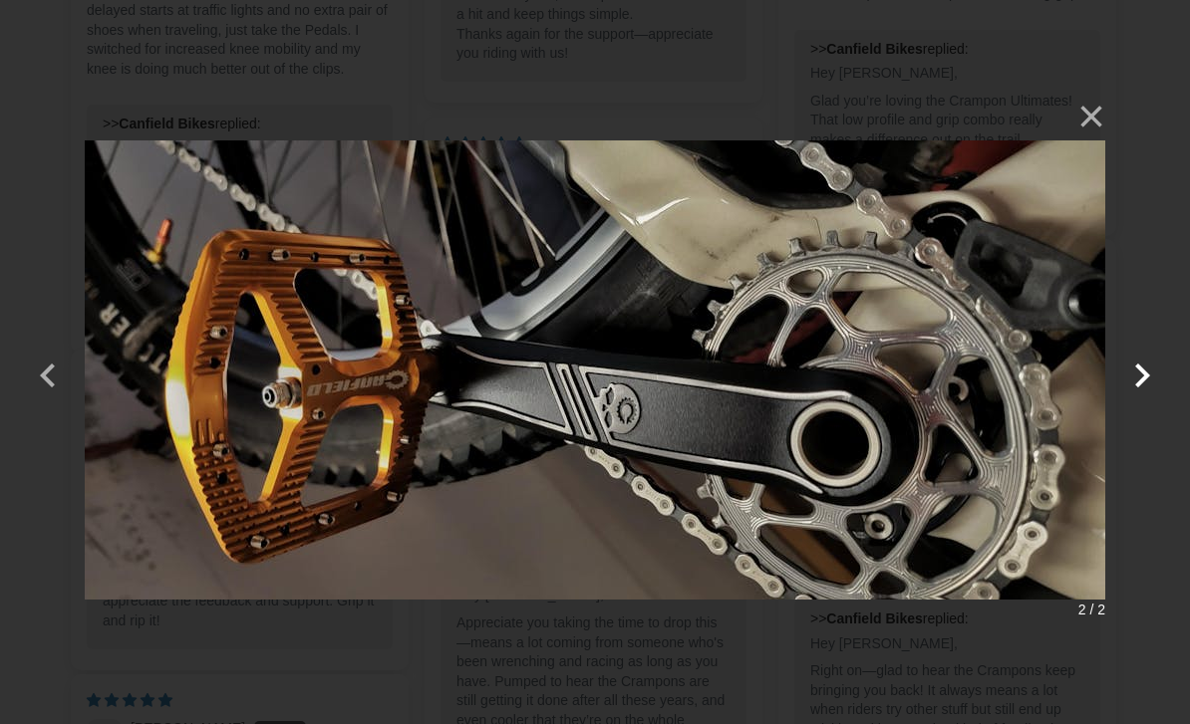
click at [1145, 387] on button "button" at bounding box center [1142, 363] width 48 height 48
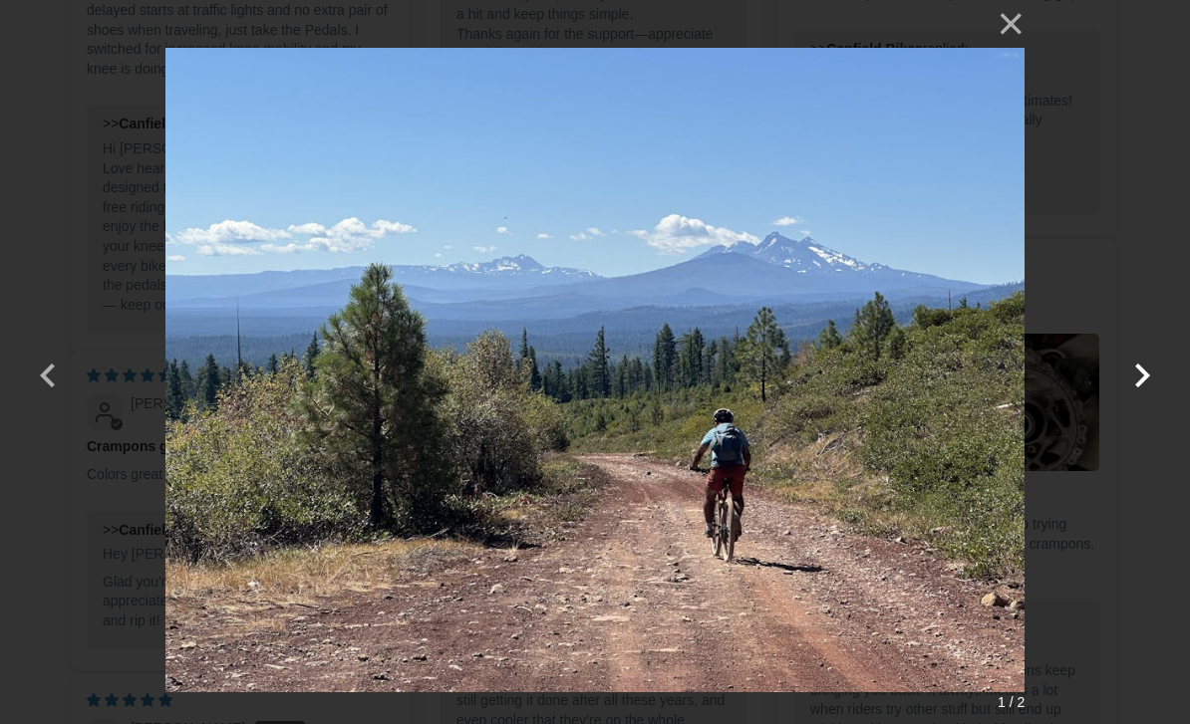
click at [1141, 387] on button "button" at bounding box center [1142, 363] width 48 height 48
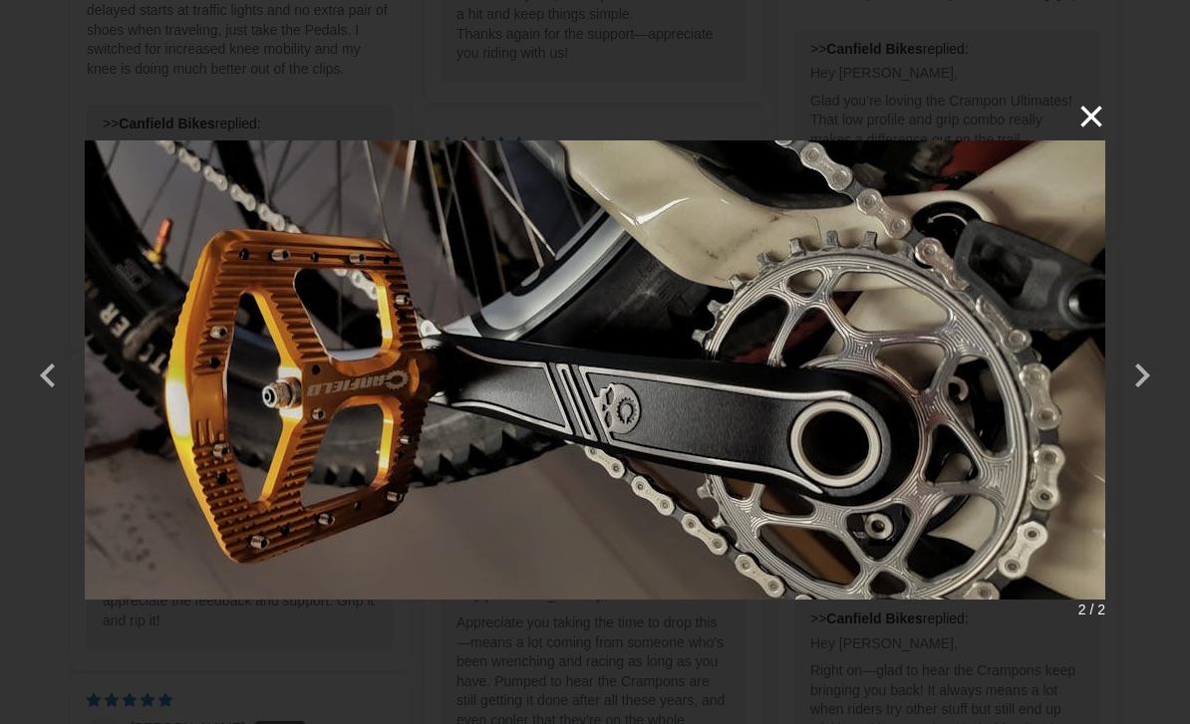
click at [1088, 124] on button "×" at bounding box center [1081, 117] width 48 height 48
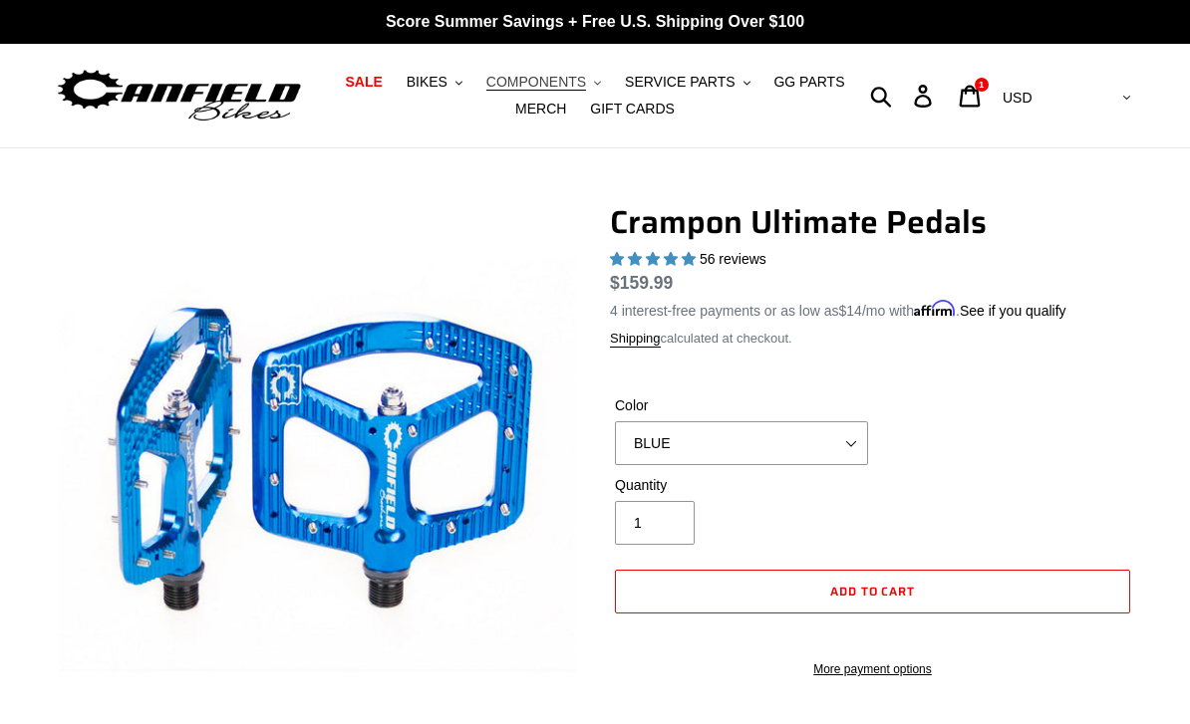
click at [578, 71] on button "COMPONENTS .cls-1{fill:#231f20}" at bounding box center [543, 82] width 135 height 27
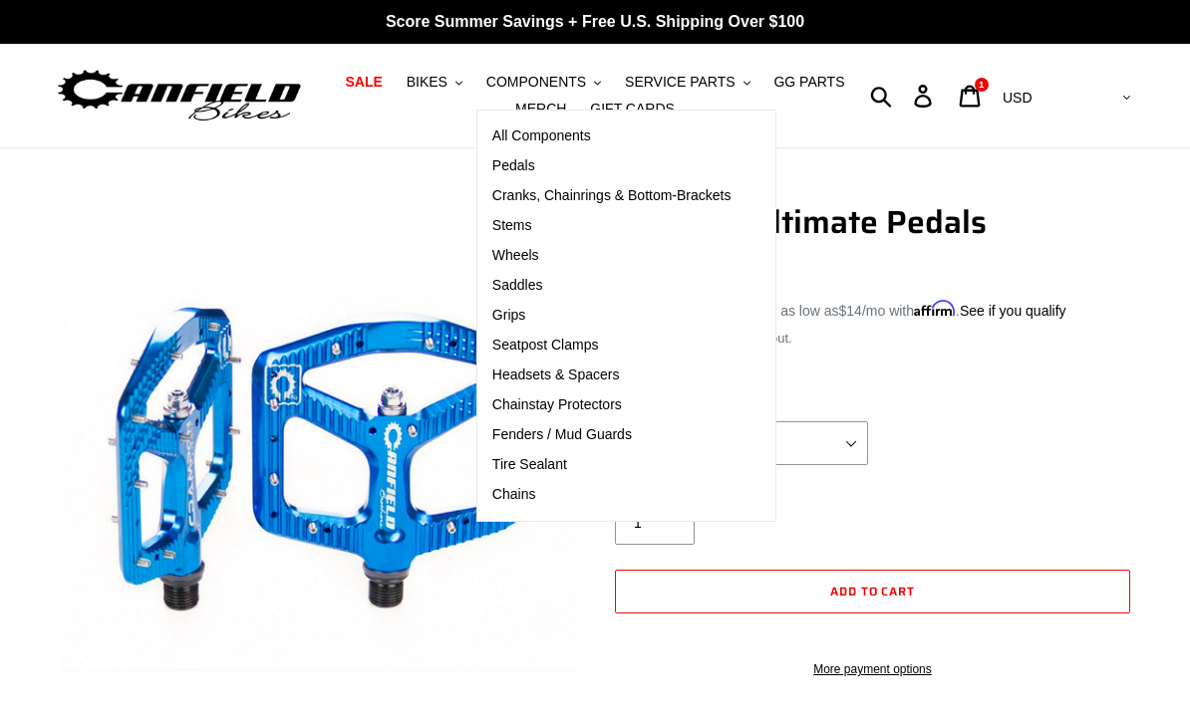
click at [1020, 333] on div "Shipping calculated at checkout." at bounding box center [872, 339] width 525 height 20
